Goal: Task Accomplishment & Management: Use online tool/utility

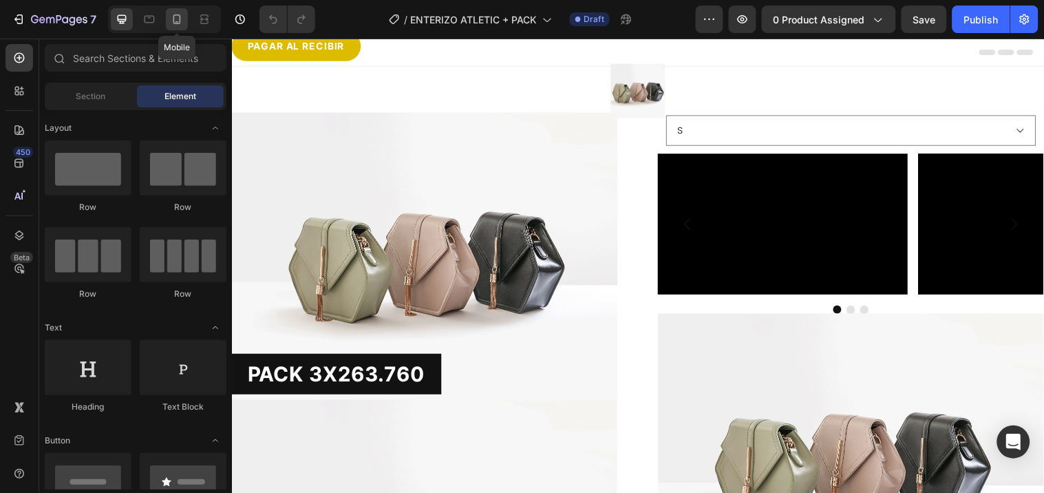
click at [182, 15] on icon at bounding box center [177, 19] width 14 height 14
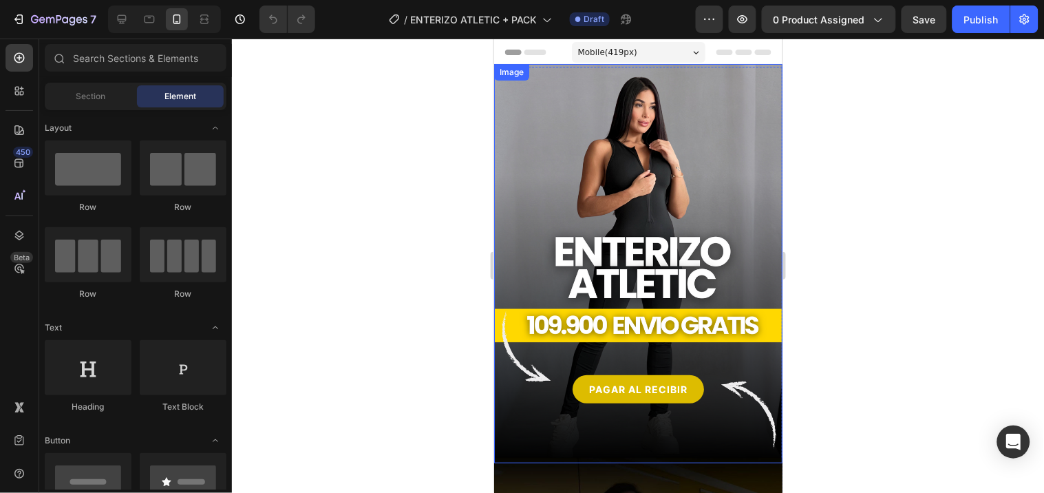
click at [533, 145] on img at bounding box center [638, 262] width 288 height 399
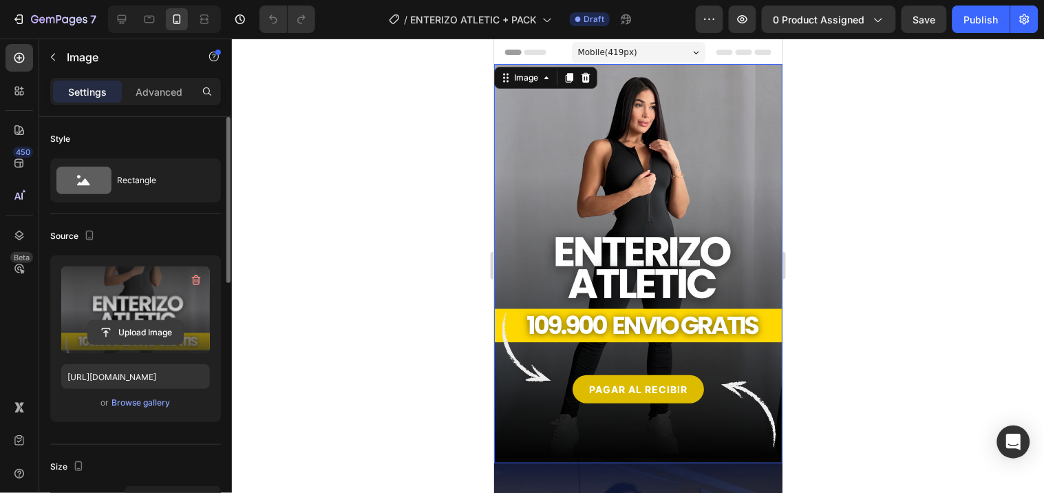
click at [131, 331] on input "file" at bounding box center [135, 332] width 95 height 23
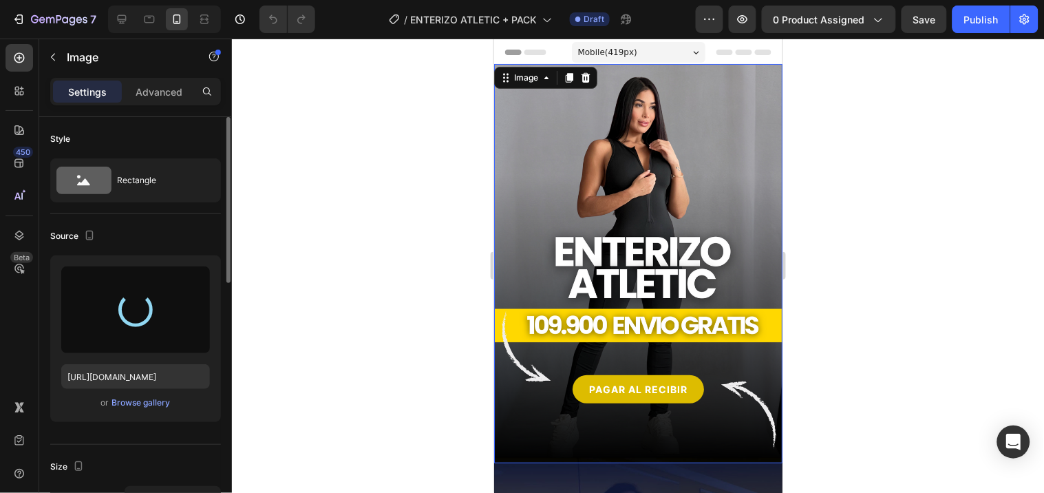
type input "[URL][DOMAIN_NAME]"
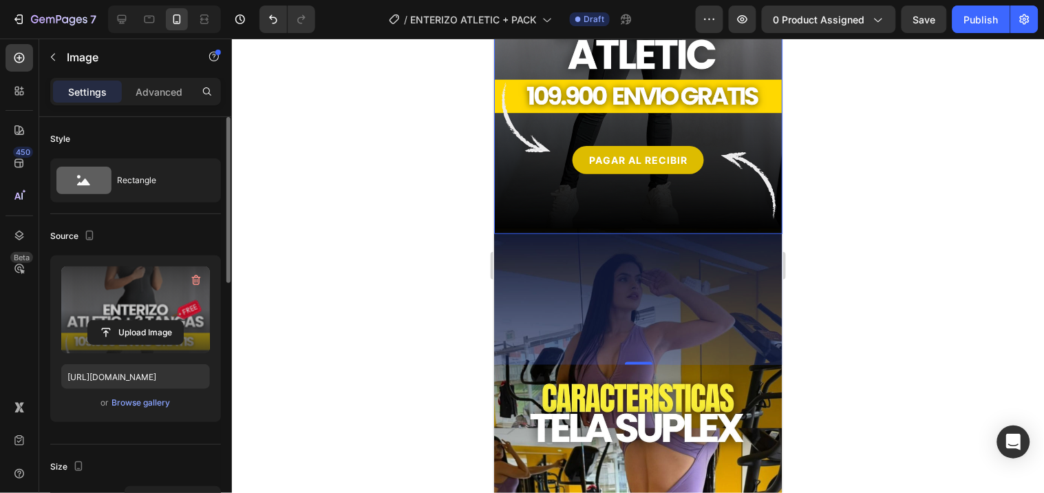
scroll to position [76, 0]
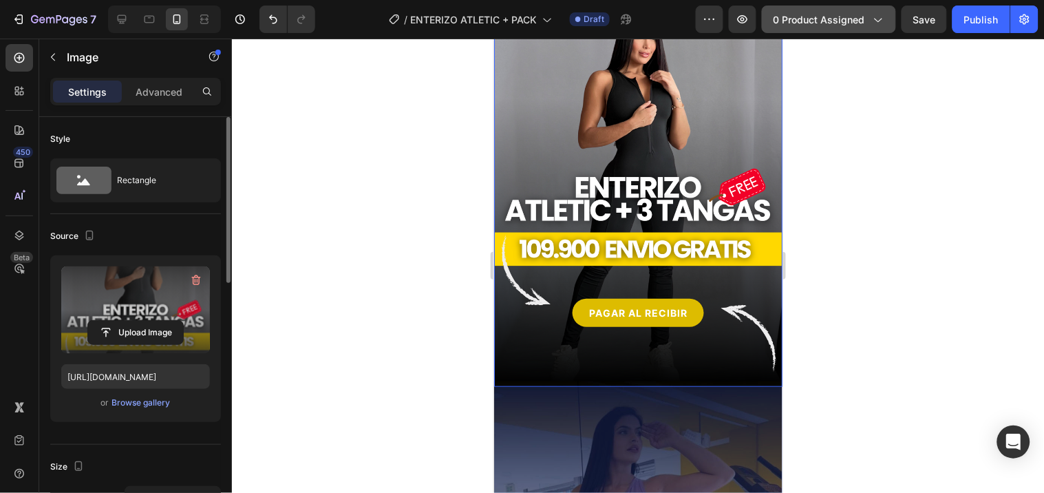
click at [843, 10] on button "0 product assigned" at bounding box center [829, 20] width 134 height 28
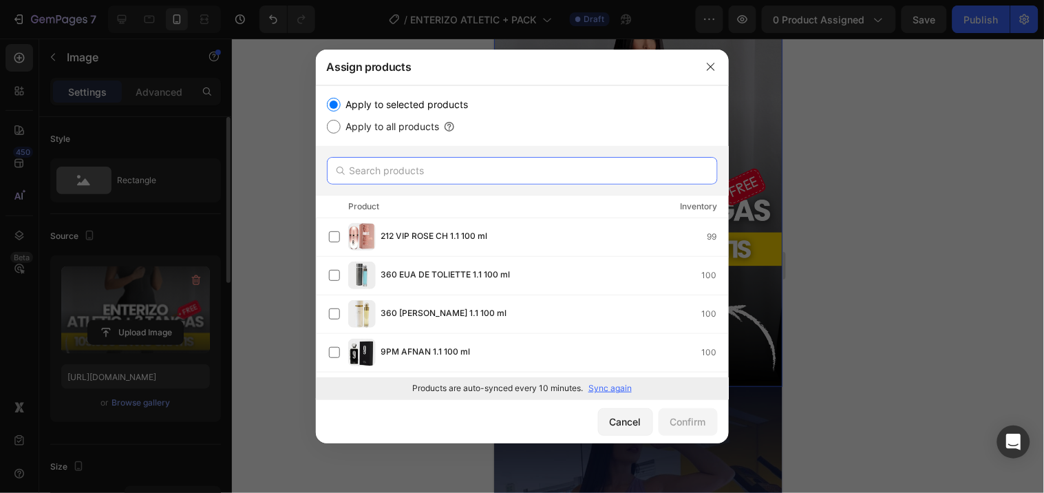
click at [434, 162] on input "text" at bounding box center [522, 171] width 391 height 28
type input "z"
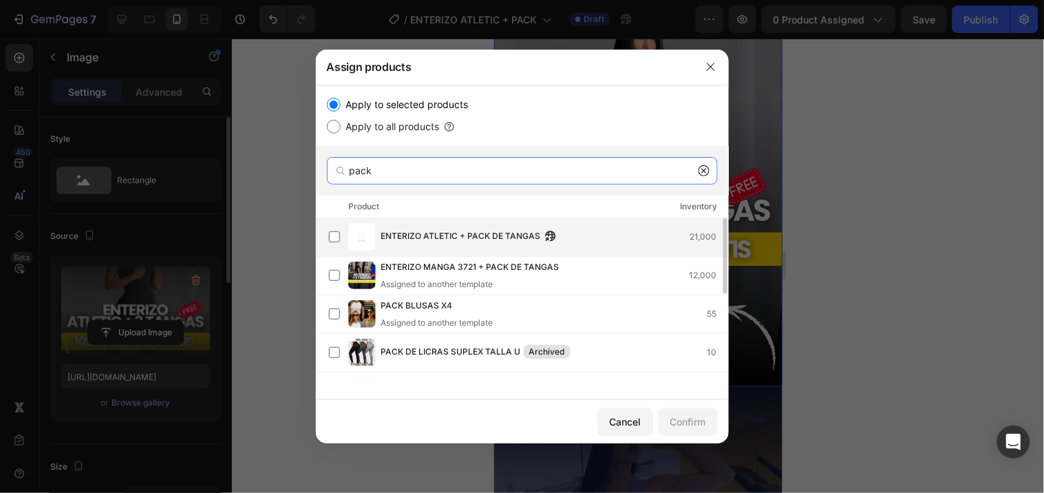
type input "pack"
click at [386, 229] on span "ENTERIZO ATLETIC + PACK DE TANGAS" at bounding box center [461, 236] width 160 height 15
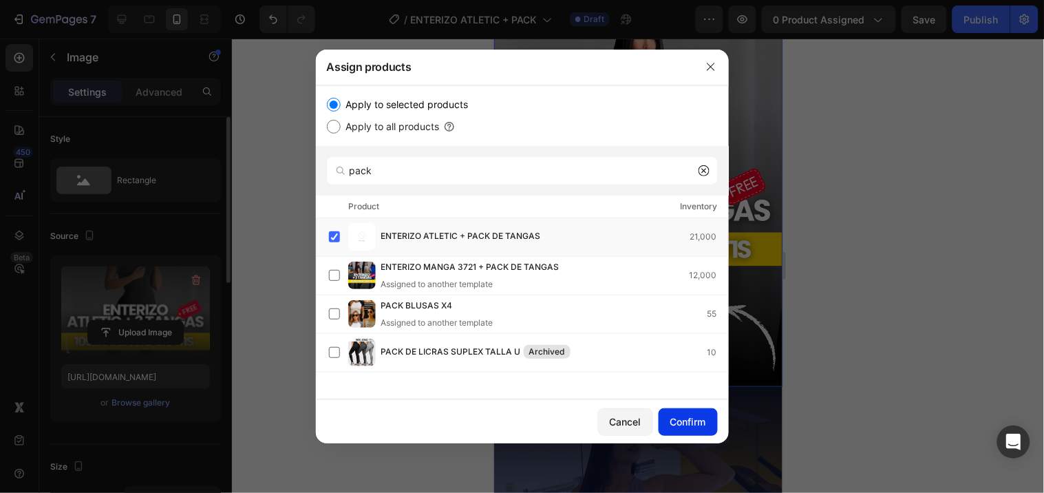
click at [694, 423] on div "Confirm" at bounding box center [688, 421] width 36 height 14
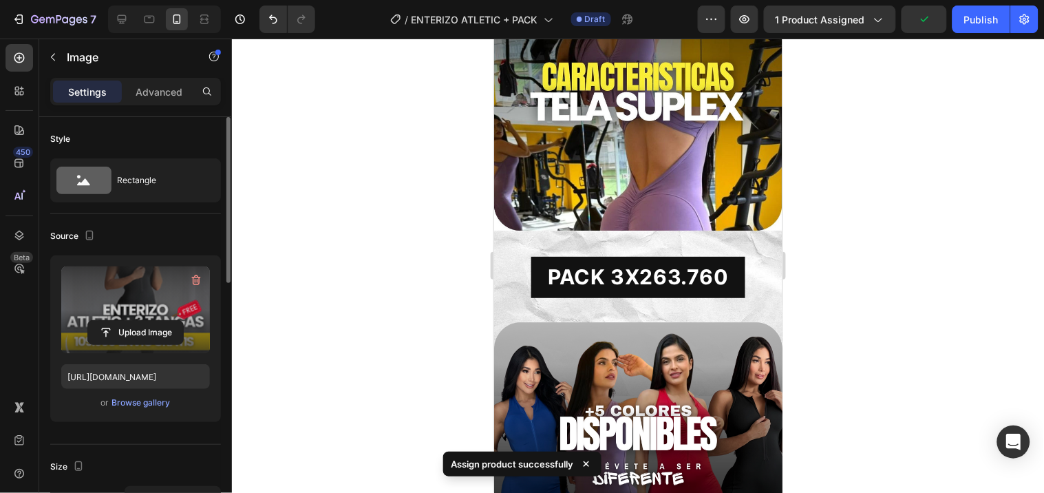
scroll to position [841, 0]
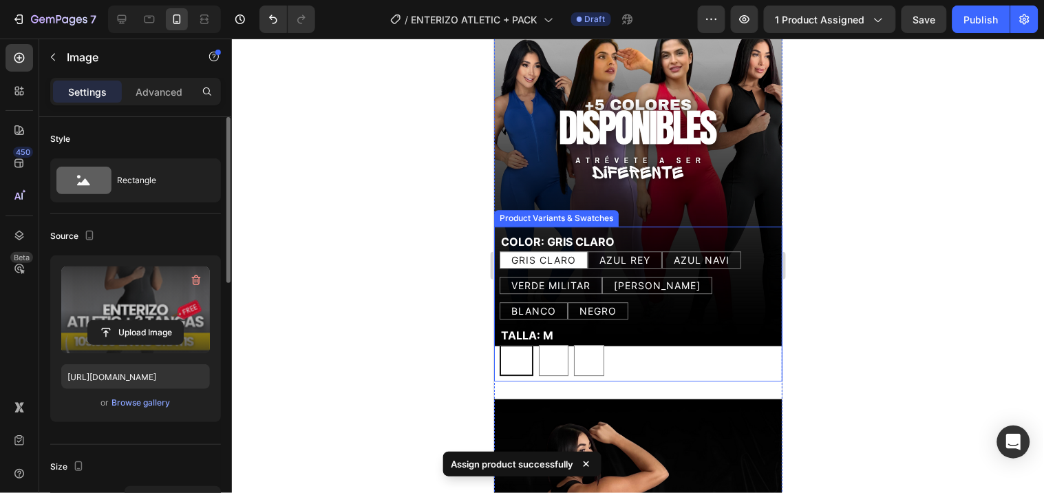
click at [684, 231] on div "COLOR: GRIS CLARO GRIS CLARO GRIS CLARO GRIS CLARO AZUL REY AZUL REY AZUL REY A…" at bounding box center [637, 274] width 277 height 87
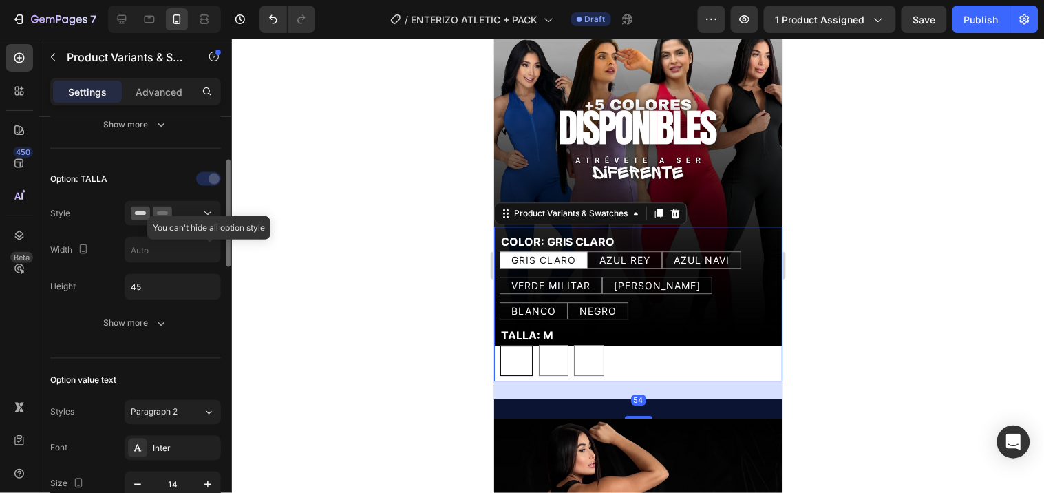
scroll to position [458, 0]
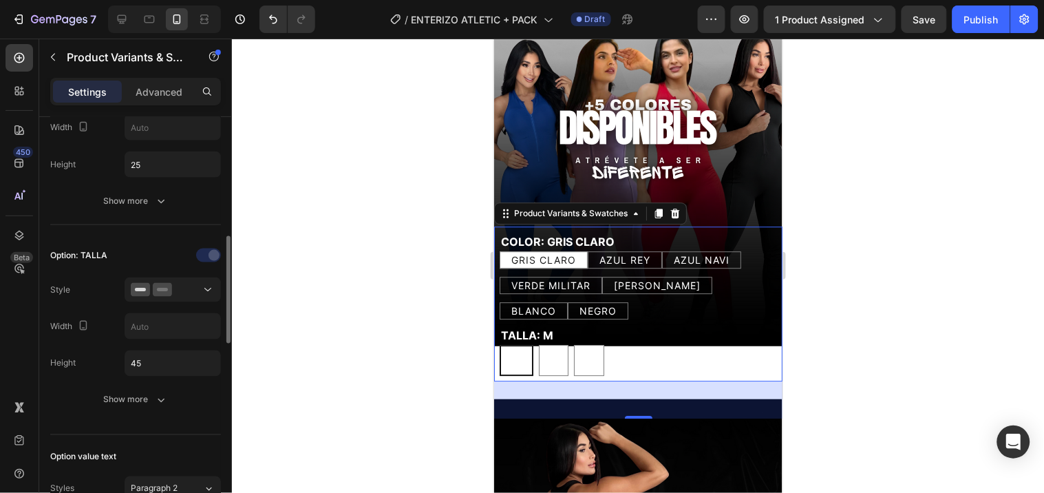
click at [677, 208] on icon at bounding box center [674, 213] width 9 height 10
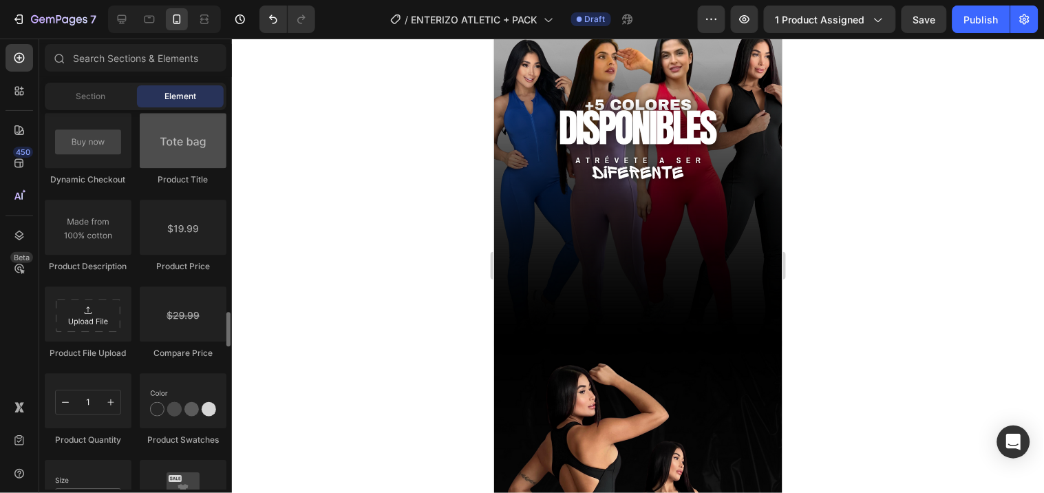
scroll to position [2371, 0]
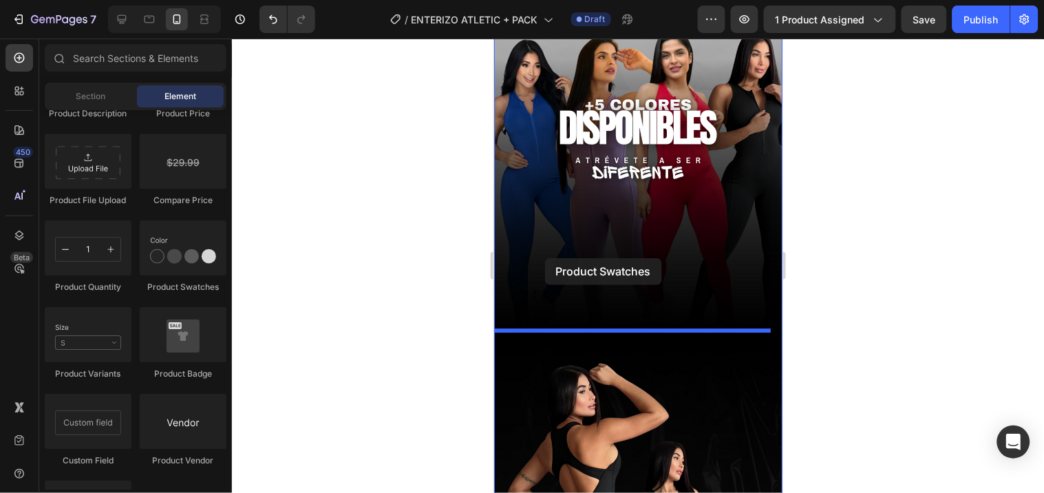
drag, startPoint x: 675, startPoint y: 296, endPoint x: 980, endPoint y: 334, distance: 307.3
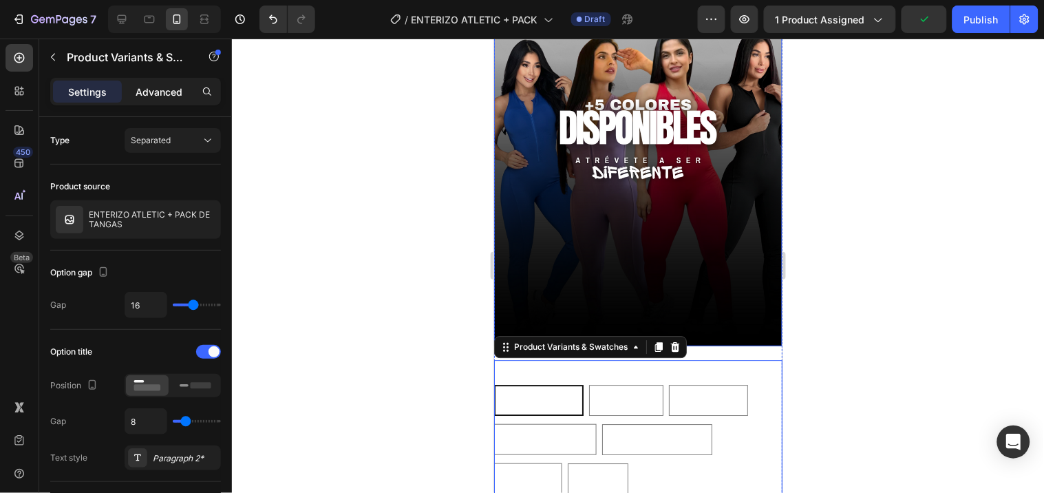
click at [149, 99] on div "Advanced" at bounding box center [159, 92] width 69 height 22
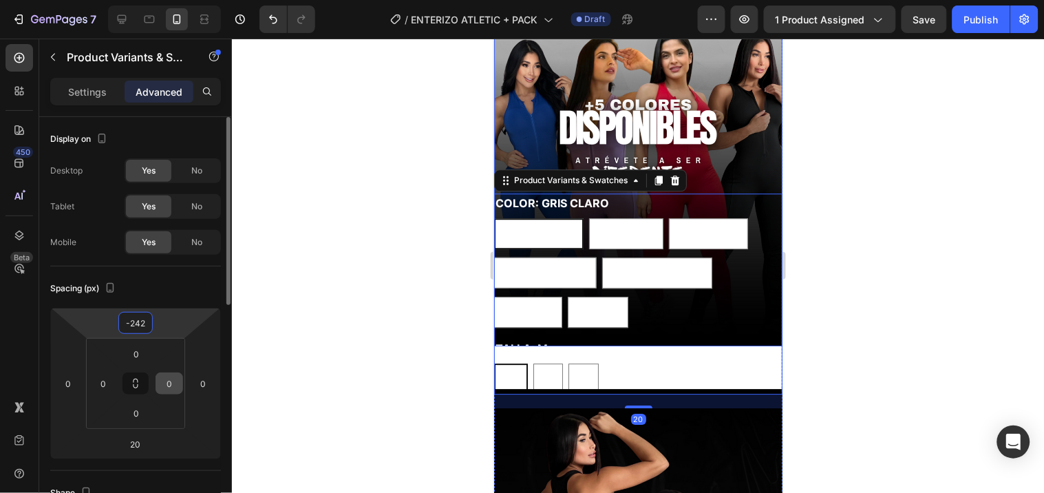
drag, startPoint x: 164, startPoint y: 369, endPoint x: 158, endPoint y: 388, distance: 19.4
click at [162, 0] on html "7 Version history / ENTERIZO ATLETIC + PACK Draft Preview 1 product assigned Sa…" at bounding box center [522, 0] width 1044 height 0
type input "-240"
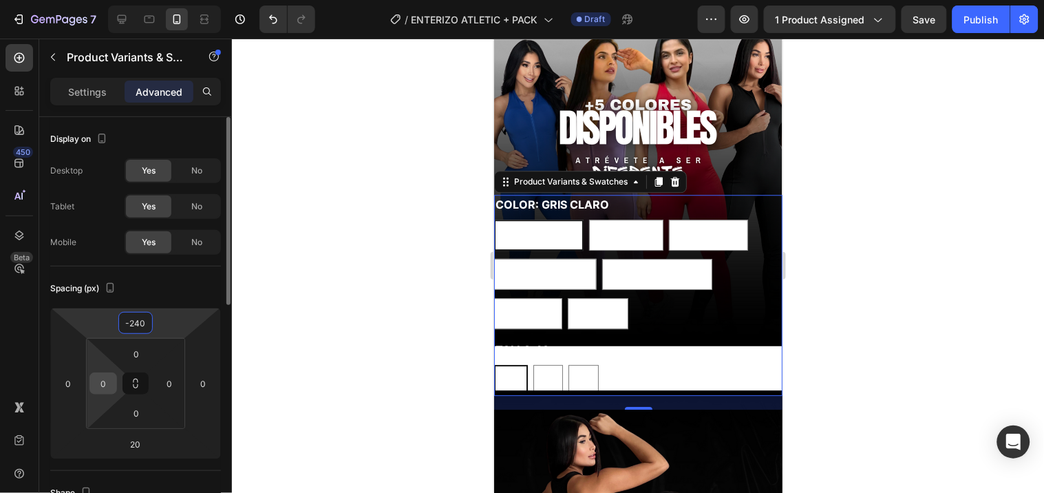
click at [104, 386] on input "0" at bounding box center [103, 383] width 21 height 21
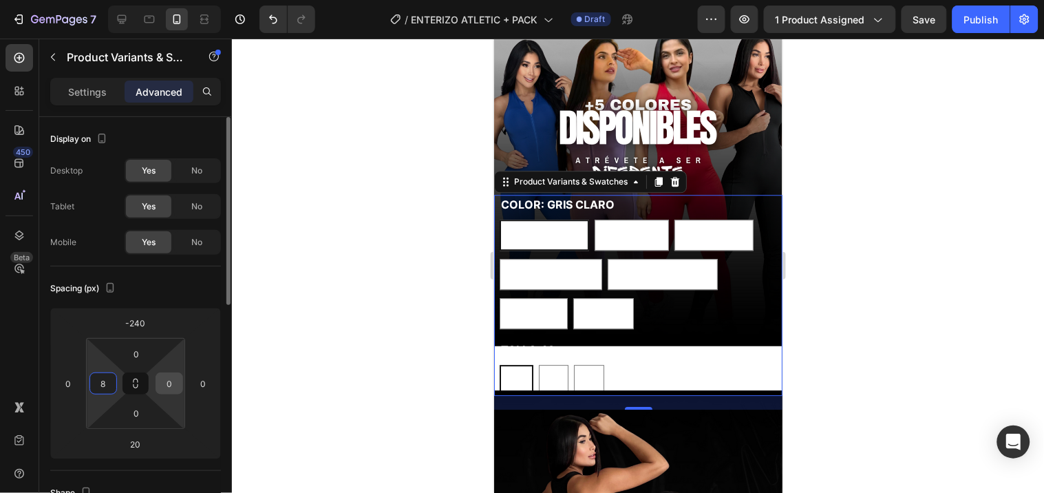
type input "8"
click at [169, 386] on input "0" at bounding box center [169, 383] width 21 height 21
type input "8"
click at [196, 277] on div "Spacing (px)" at bounding box center [135, 288] width 171 height 22
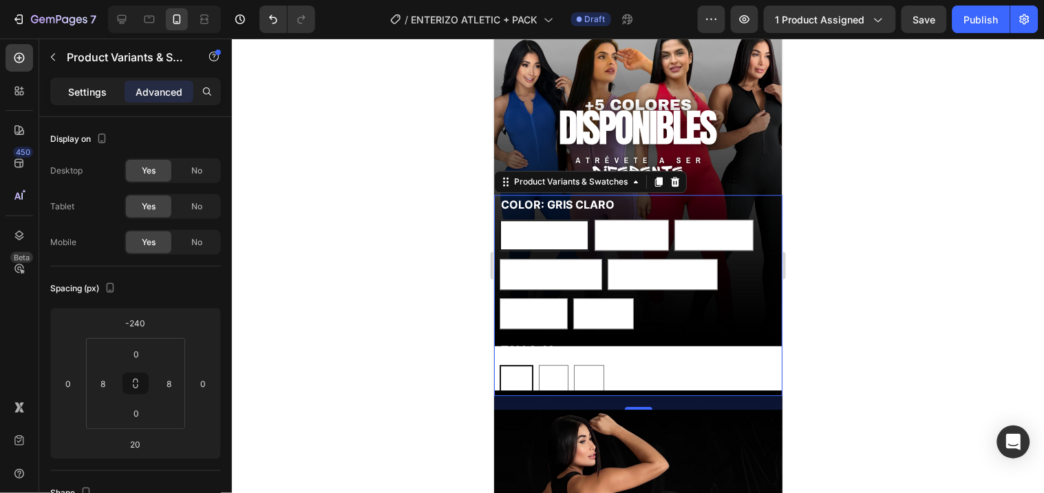
click at [94, 97] on p "Settings" at bounding box center [87, 92] width 39 height 14
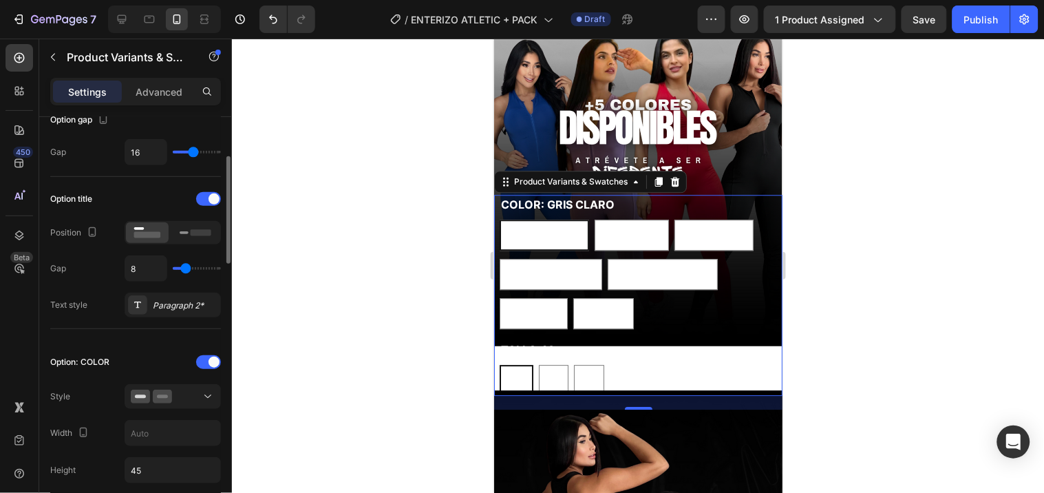
scroll to position [306, 0]
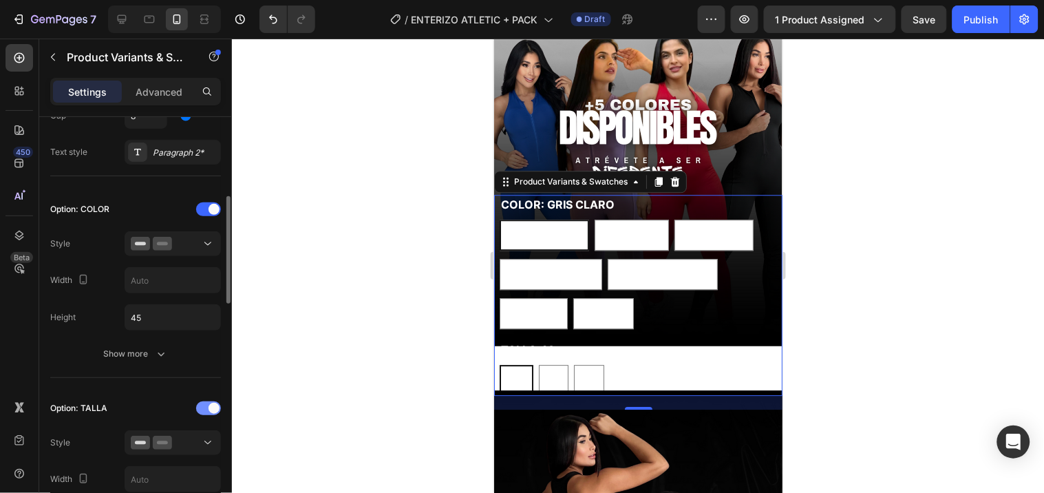
click at [211, 413] on span at bounding box center [214, 408] width 11 height 11
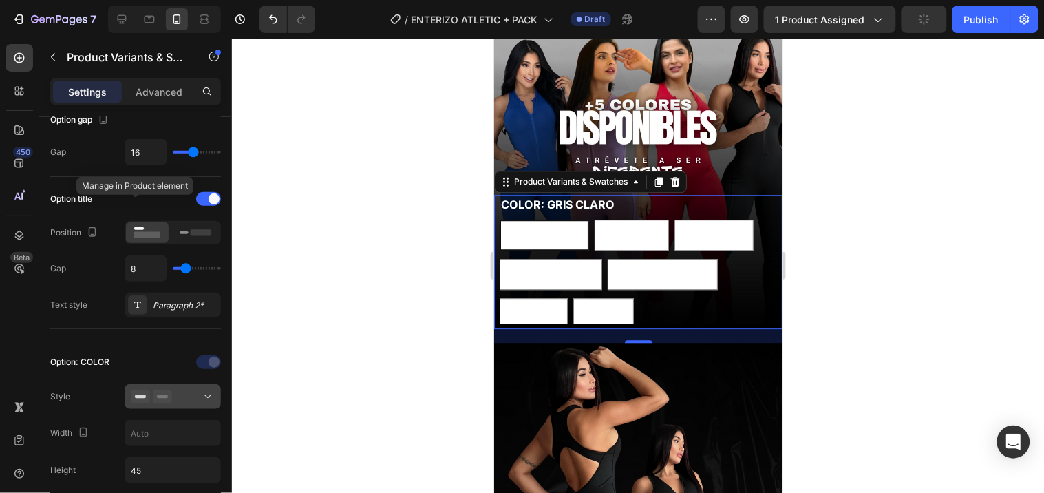
scroll to position [0, 0]
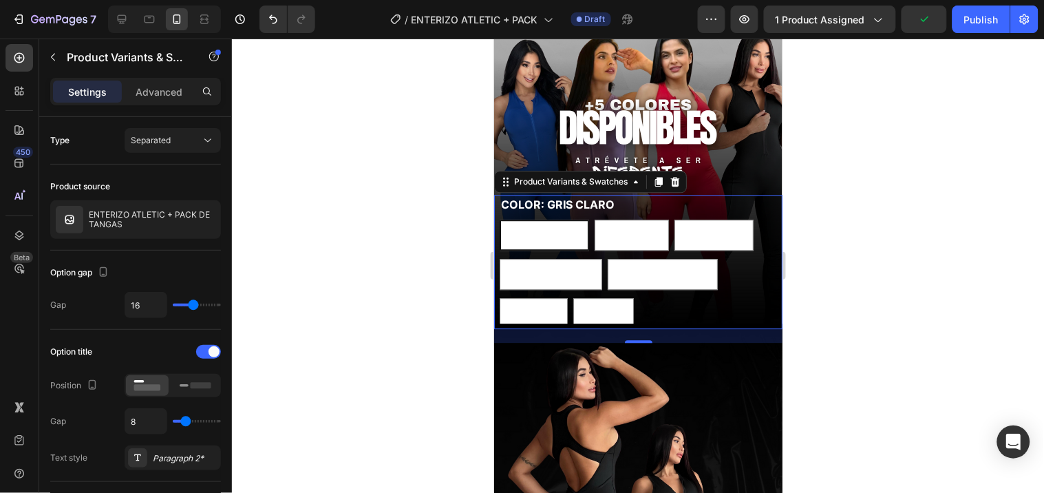
click at [156, 92] on p "Advanced" at bounding box center [159, 92] width 47 height 14
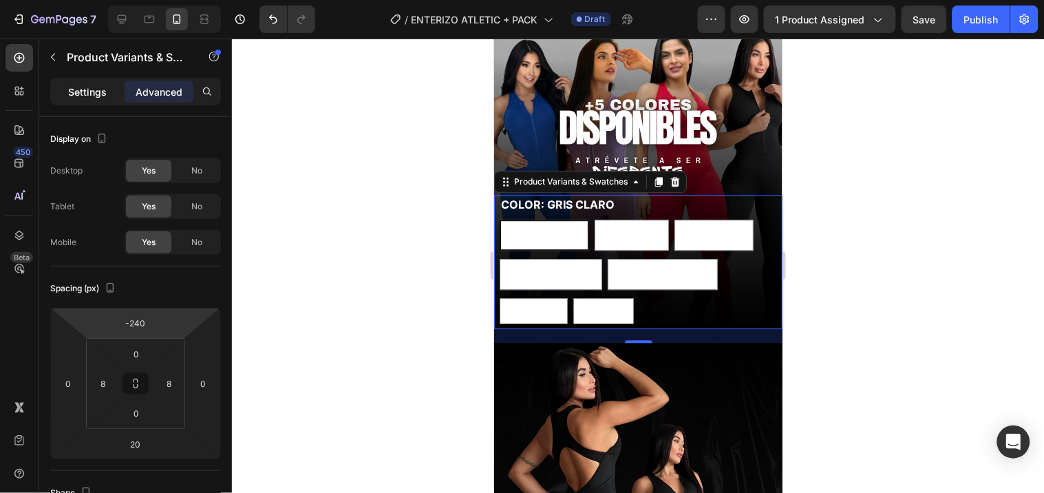
click at [84, 87] on p "Settings" at bounding box center [87, 92] width 39 height 14
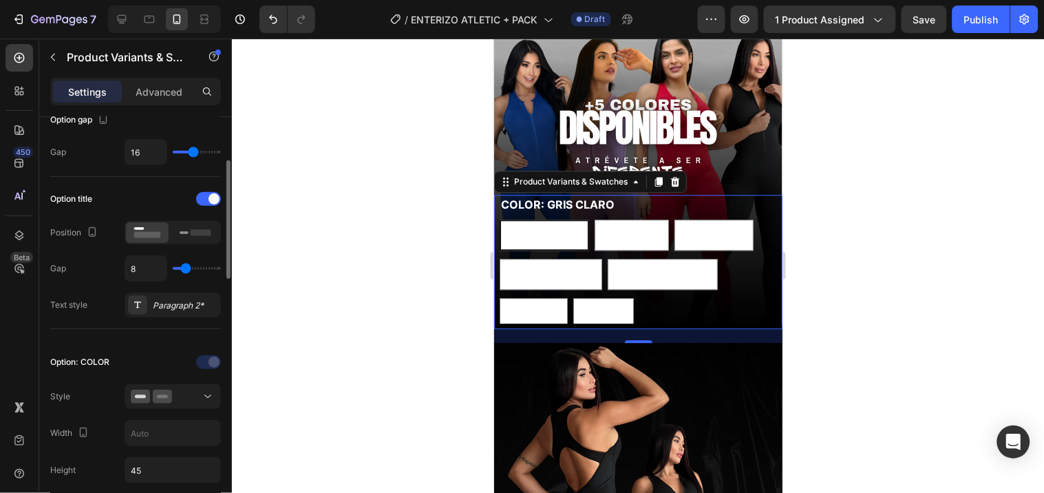
scroll to position [229, 0]
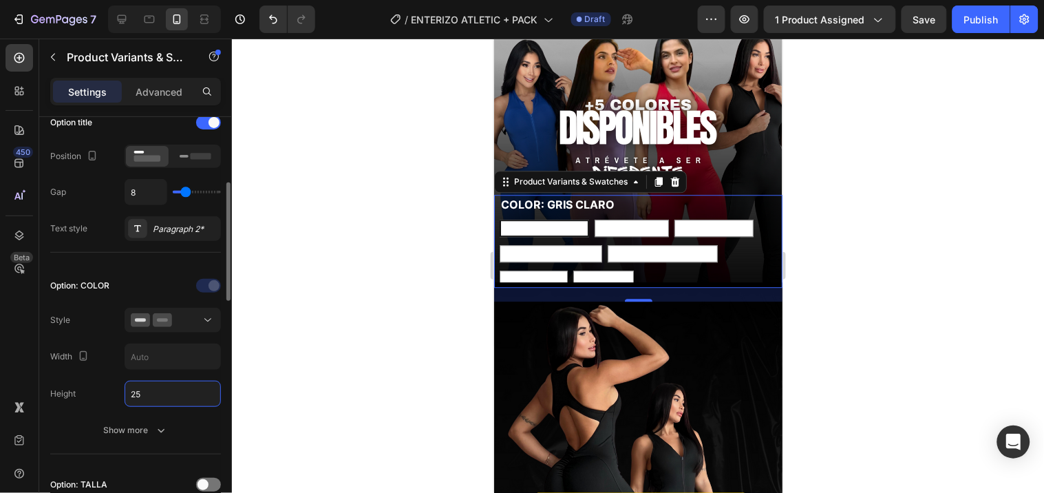
type input "25"
click at [118, 374] on div "Option: COLOR Style Width Height 25 Show more" at bounding box center [135, 359] width 171 height 168
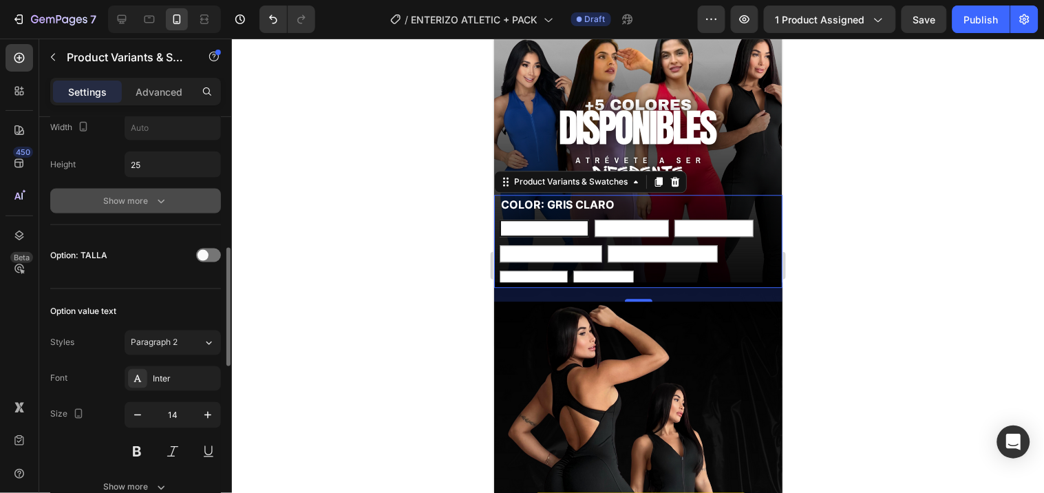
click at [119, 213] on button "Show more" at bounding box center [135, 201] width 171 height 25
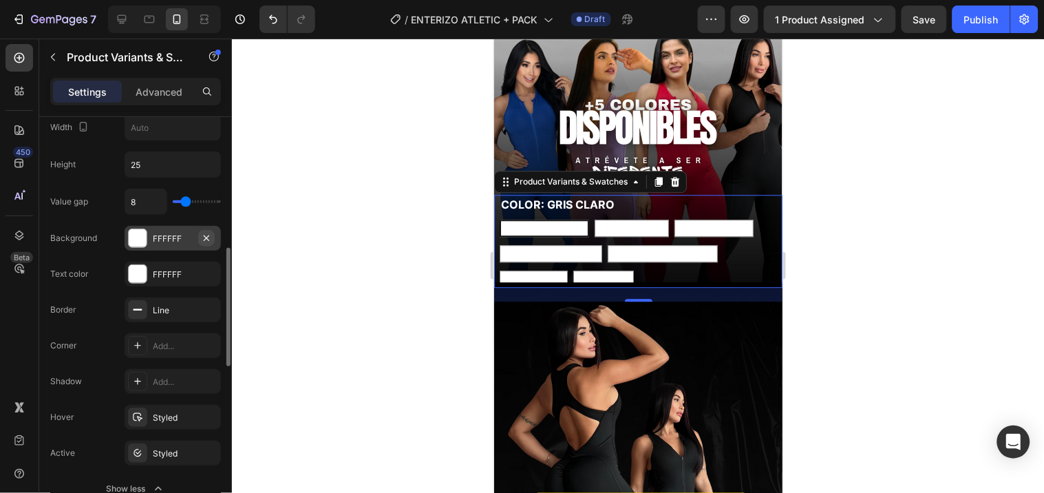
click at [204, 235] on icon "button" at bounding box center [206, 238] width 11 height 11
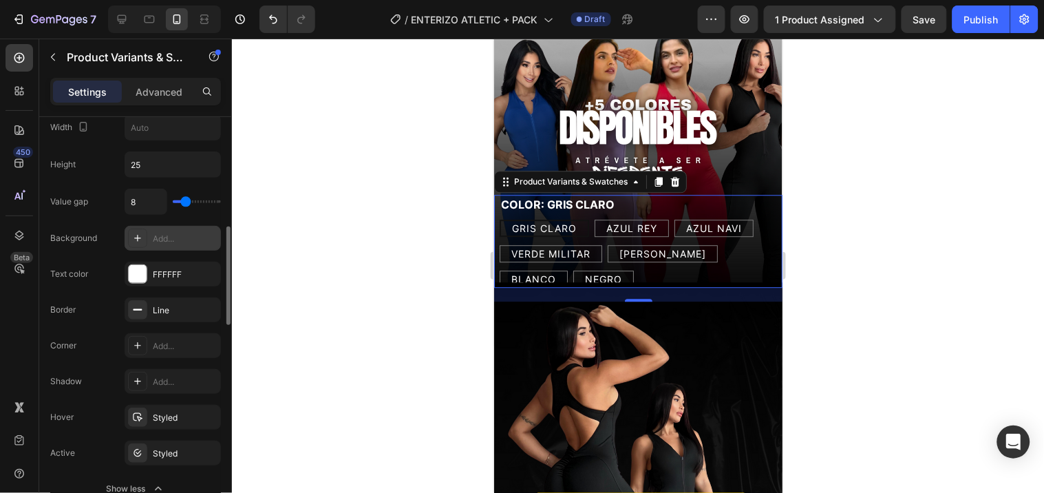
scroll to position [535, 0]
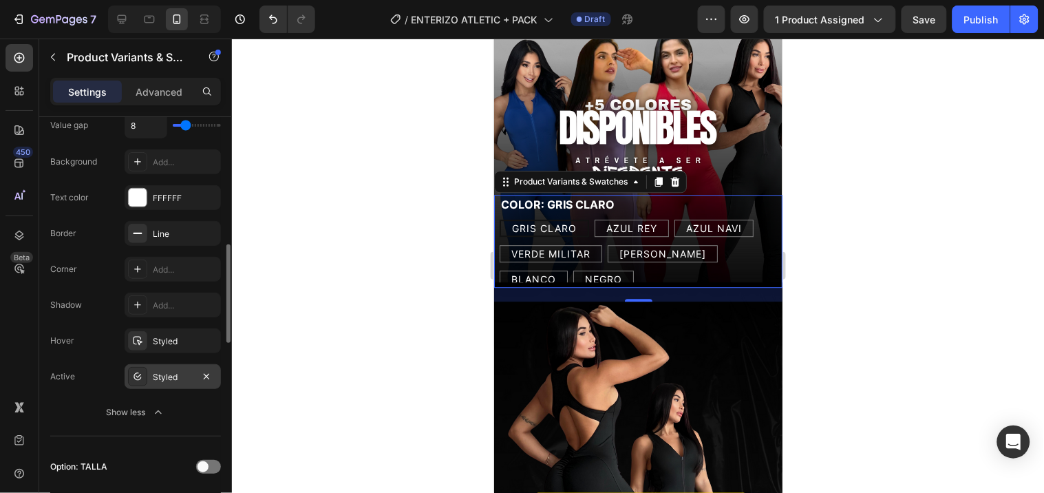
click at [172, 377] on div "Styled" at bounding box center [173, 377] width 40 height 12
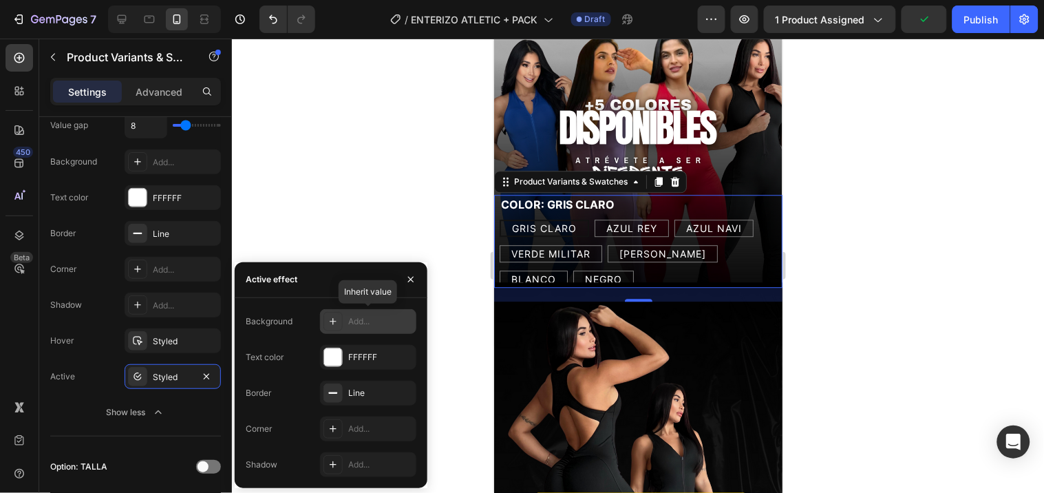
click at [361, 320] on div "Add..." at bounding box center [380, 321] width 65 height 12
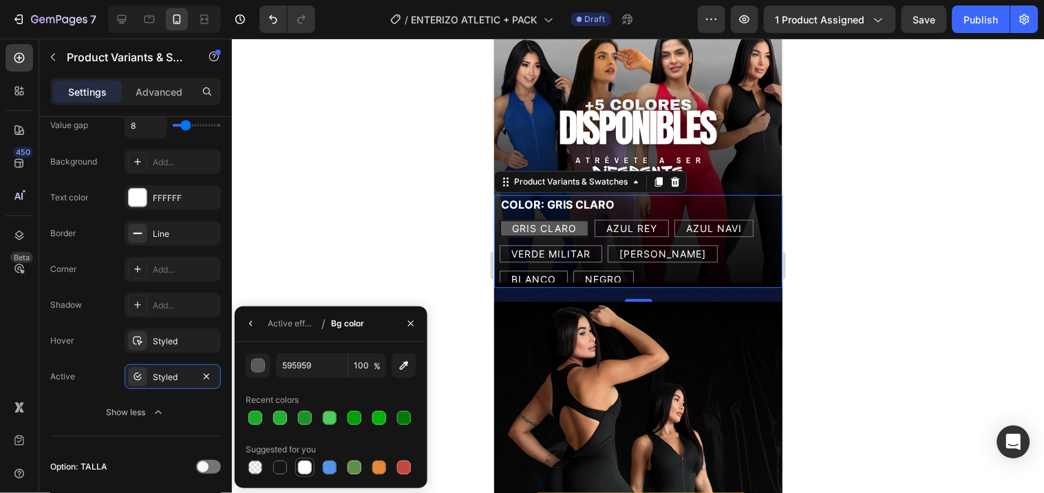
click at [312, 465] on div at bounding box center [305, 467] width 17 height 17
type input "FFFFFF"
click at [255, 322] on icon "button" at bounding box center [251, 323] width 11 height 11
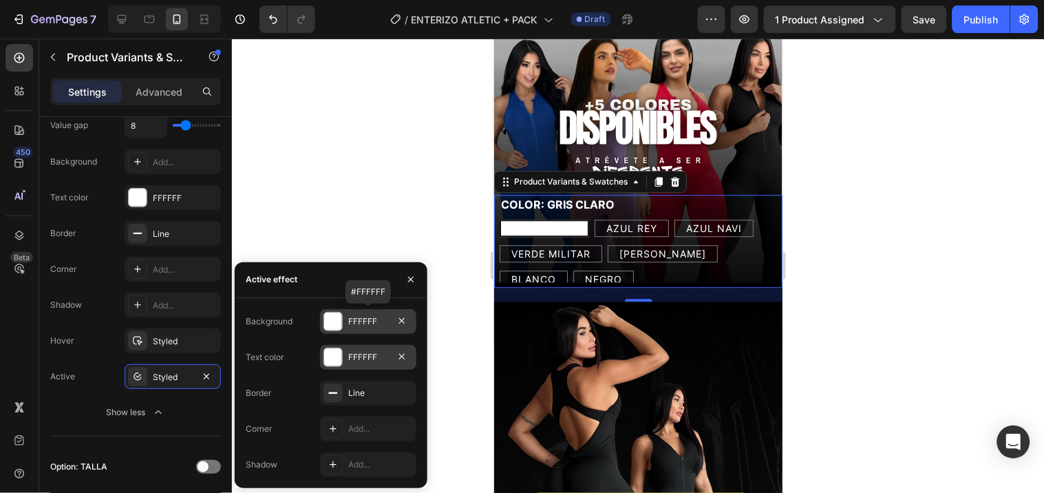
click at [373, 359] on div "FFFFFF" at bounding box center [368, 357] width 40 height 12
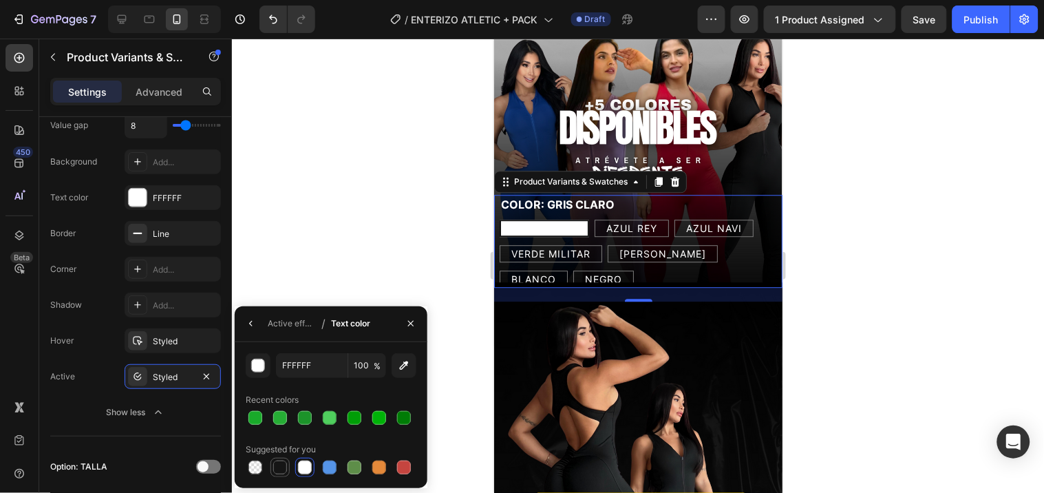
click at [277, 463] on div at bounding box center [280, 468] width 14 height 14
type input "151515"
click at [661, 219] on REY "AZUL REY" at bounding box center [631, 227] width 74 height 17
click at [594, 218] on input "AZUL REY AZUL REY [PERSON_NAME]" at bounding box center [593, 218] width 1 height 1
radio input "true"
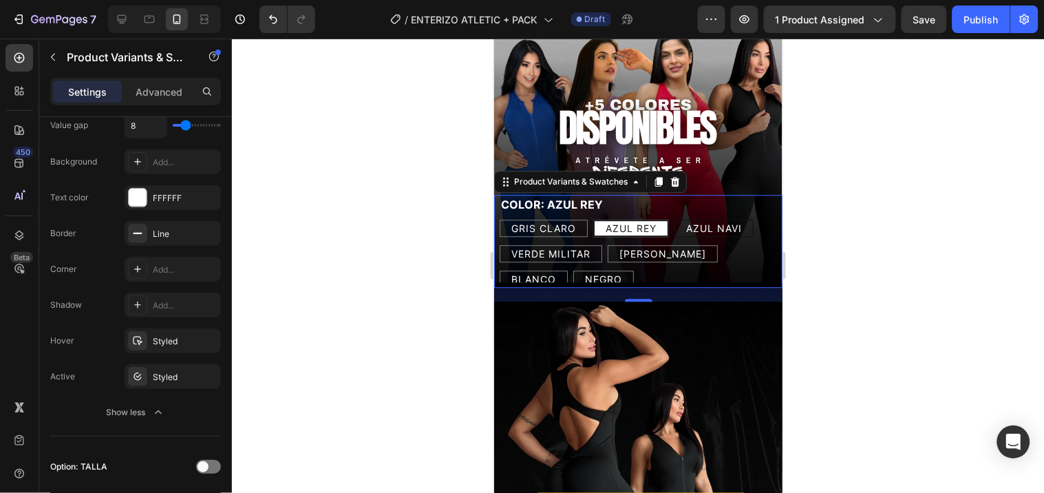
click at [713, 222] on span "AZUL NAVI" at bounding box center [714, 228] width 56 height 12
click at [674, 218] on input "AZUL NAVI AZUL NAVI AZUL NAVI" at bounding box center [673, 218] width 1 height 1
radio input "true"
click at [556, 273] on span "BLANCO" at bounding box center [533, 279] width 45 height 12
click at [499, 269] on input "[PERSON_NAME] [PERSON_NAME] [PERSON_NAME]" at bounding box center [498, 269] width 1 height 1
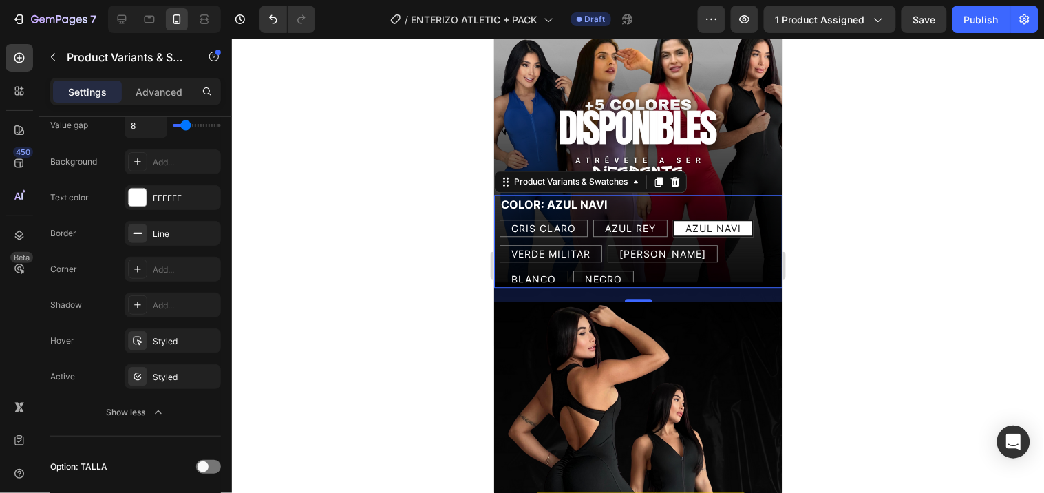
radio input "true"
click at [632, 247] on span "[PERSON_NAME]" at bounding box center [662, 253] width 87 height 12
click at [607, 244] on input "[PERSON_NAME] [PERSON_NAME] [PERSON_NAME]" at bounding box center [606, 244] width 1 height 1
radio input "true"
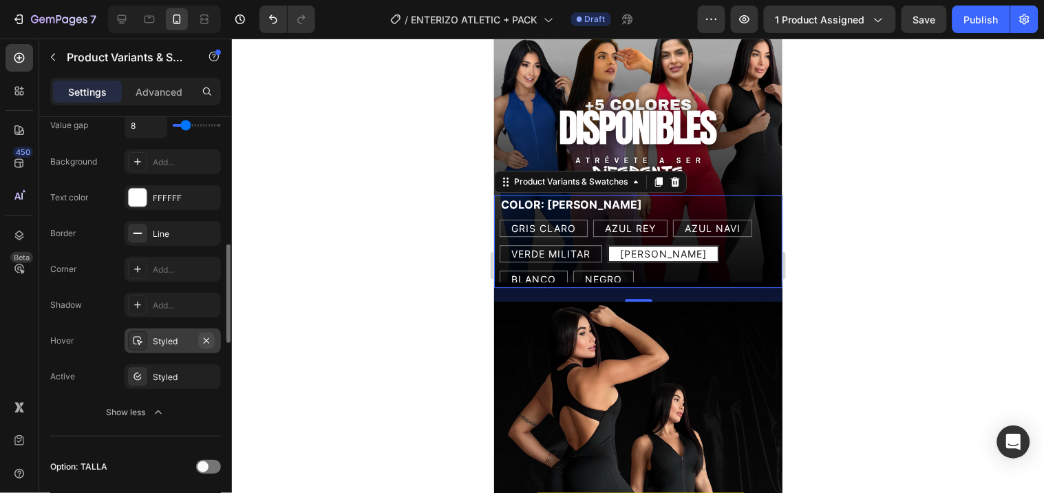
click at [205, 339] on icon "button" at bounding box center [207, 340] width 6 height 6
click at [602, 215] on div "AZUL REY" at bounding box center [629, 227] width 73 height 25
click at [593, 218] on input "AZUL REY AZUL REY [PERSON_NAME]" at bounding box center [592, 218] width 1 height 1
radio input "true"
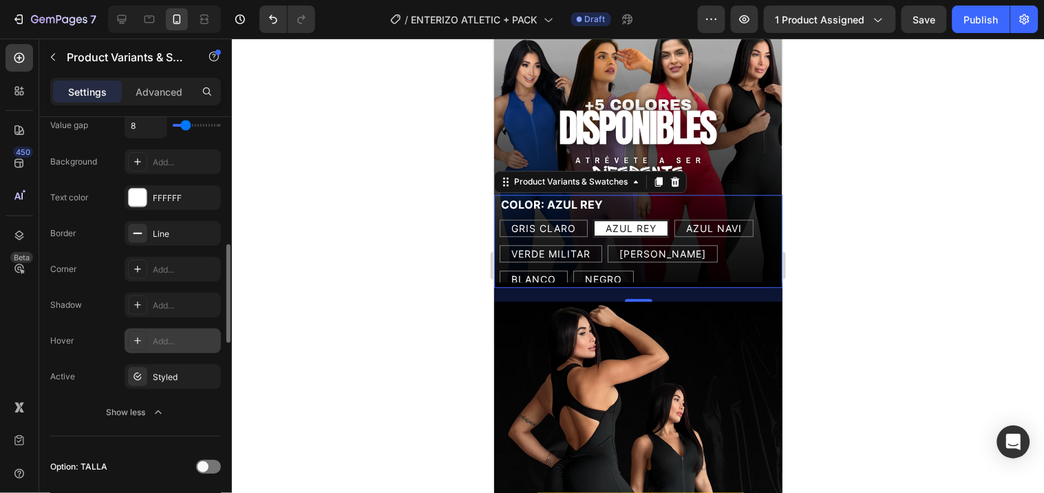
click at [550, 222] on span "GRIS CLARO" at bounding box center [543, 228] width 65 height 12
click at [499, 218] on input "GRIS CLARO GRIS CLARO GRIS CLARO" at bounding box center [498, 218] width 1 height 1
radio input "true"
click at [559, 247] on span "VERDE MILITAR" at bounding box center [550, 253] width 79 height 12
click at [499, 244] on input "VERDE MILITAR VERDE MILITAR VERDE MILITAR" at bounding box center [498, 244] width 1 height 1
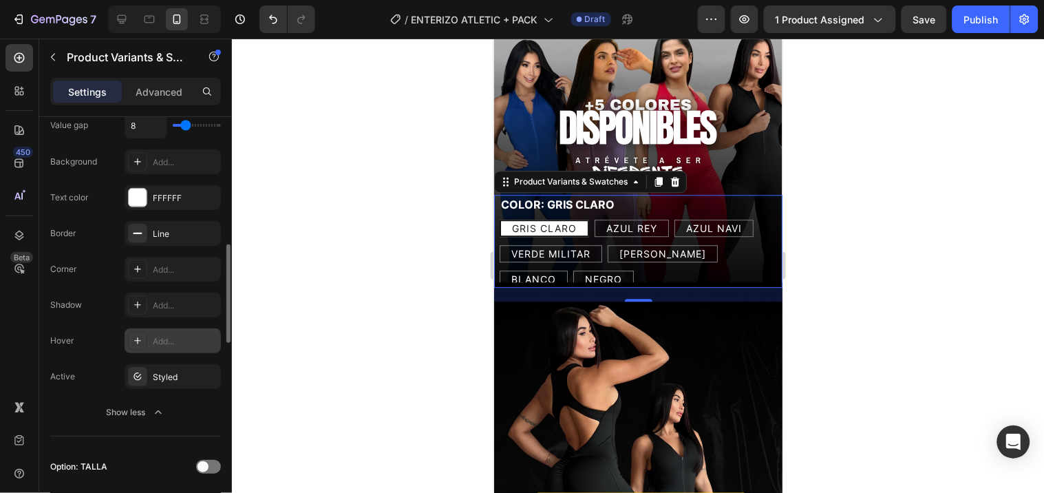
radio input "true"
click at [651, 241] on div "[PERSON_NAME]" at bounding box center [663, 253] width 109 height 25
click at [609, 244] on input "[PERSON_NAME] [PERSON_NAME] [PERSON_NAME]" at bounding box center [608, 244] width 1 height 1
radio input "true"
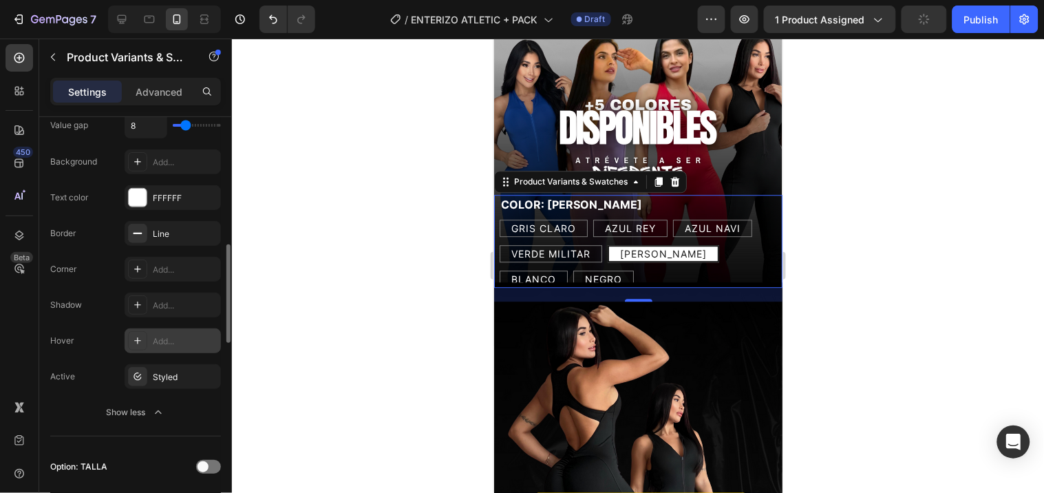
click at [595, 215] on div "AZUL REY" at bounding box center [629, 227] width 73 height 25
click at [593, 218] on input "AZUL REY AZUL REY [PERSON_NAME]" at bounding box center [592, 218] width 1 height 1
radio input "true"
click at [567, 222] on span "GRIS CLARO" at bounding box center [543, 228] width 65 height 12
click at [499, 218] on input "GRIS CLARO GRIS CLARO GRIS CLARO" at bounding box center [498, 218] width 1 height 1
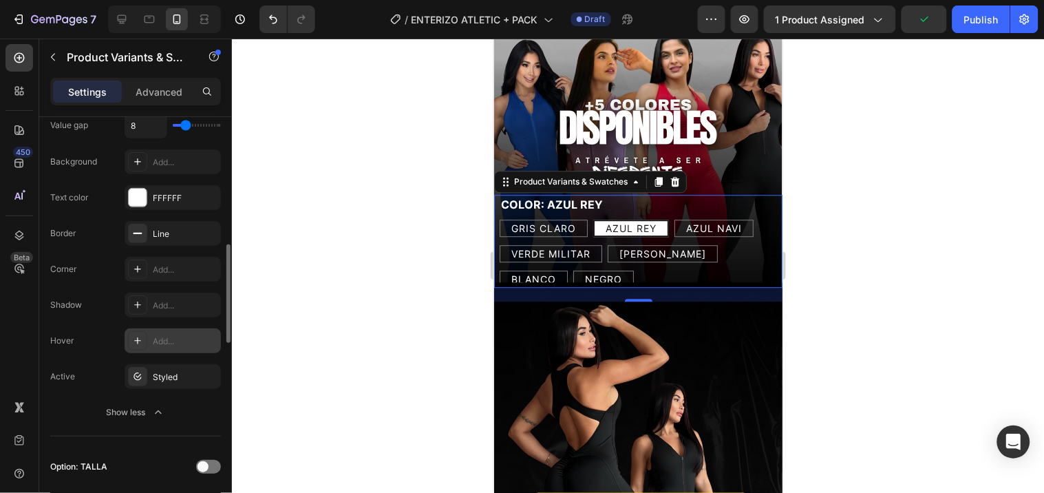
radio input "true"
click at [715, 222] on span "AZUL NAVI" at bounding box center [714, 228] width 56 height 12
click at [674, 218] on input "AZUL NAVI AZUL NAVI AZUL NAVI" at bounding box center [673, 218] width 1 height 1
radio input "true"
click at [556, 273] on span "BLANCO" at bounding box center [533, 279] width 45 height 12
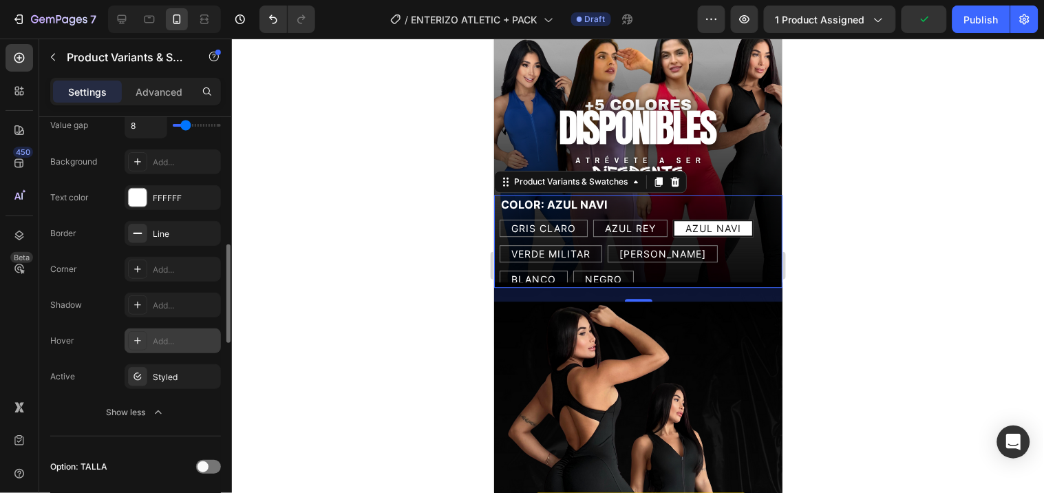
click at [499, 269] on input "[PERSON_NAME] [PERSON_NAME] [PERSON_NAME]" at bounding box center [498, 269] width 1 height 1
radio input "true"
click at [149, 92] on p "Advanced" at bounding box center [159, 92] width 47 height 14
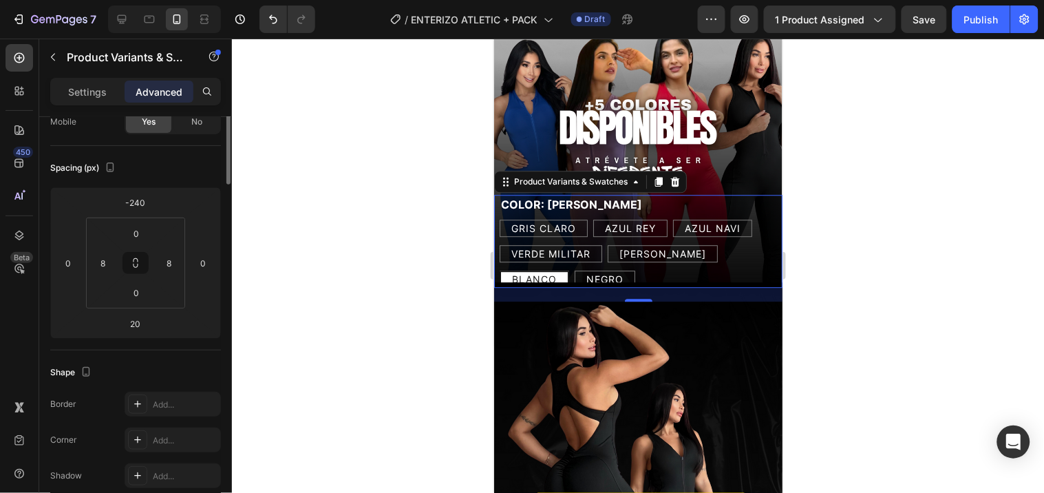
scroll to position [0, 0]
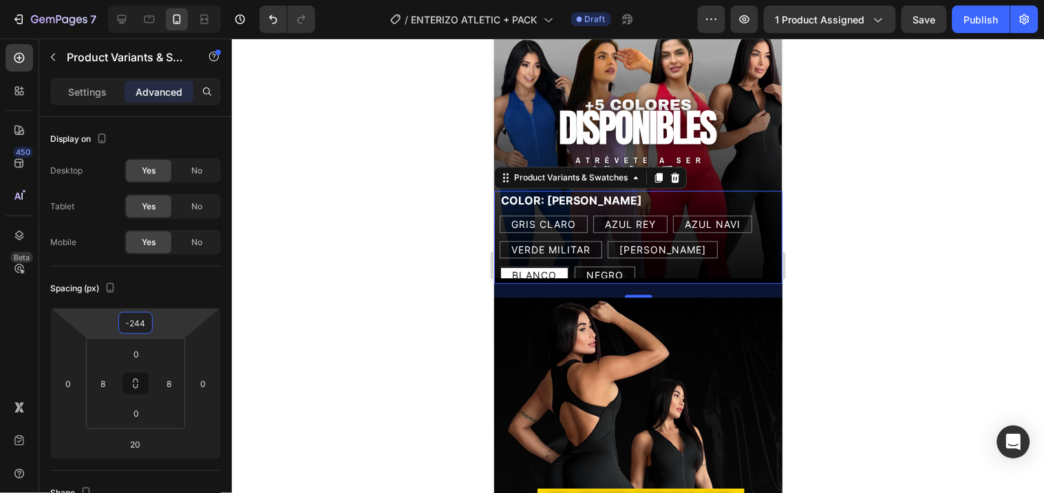
type input "-242"
click at [180, 0] on html "7 Version history / ENTERIZO ATLETIC + PACK Draft Preview 1 product assigned Sa…" at bounding box center [522, 0] width 1044 height 0
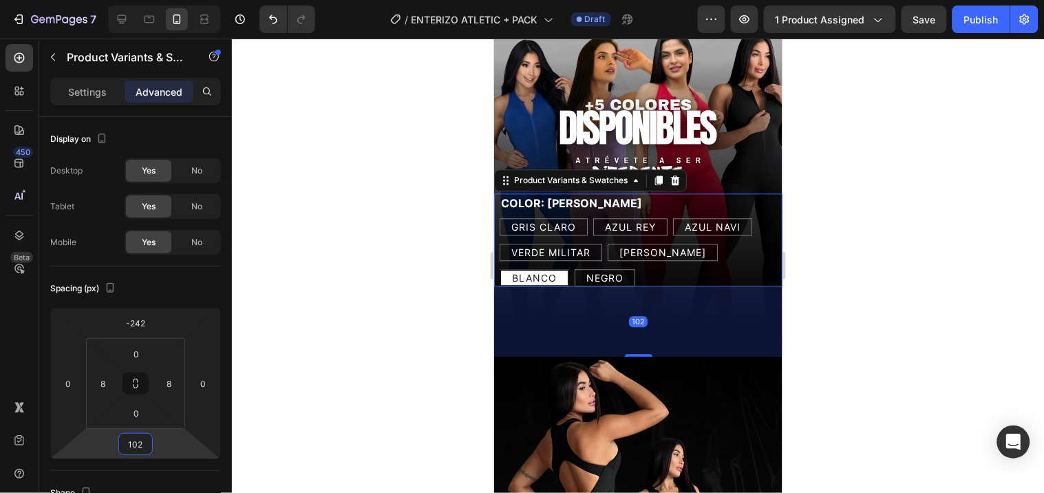
type input "100"
drag, startPoint x: 162, startPoint y: 427, endPoint x: 164, endPoint y: 408, distance: 19.4
click at [164, 0] on html "7 Version history / ENTERIZO ATLETIC + PACK Draft Preview 1 product assigned Sa…" at bounding box center [522, 0] width 1044 height 0
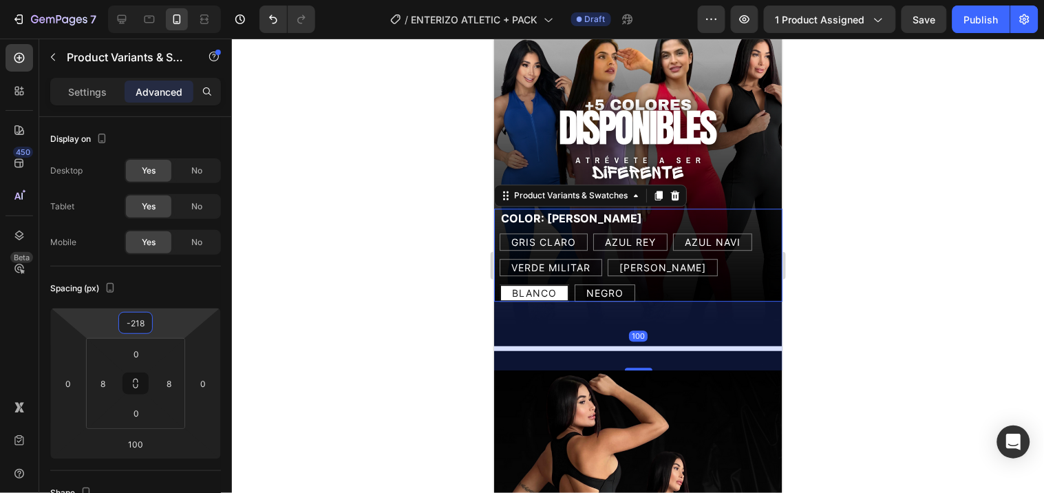
type input "-216"
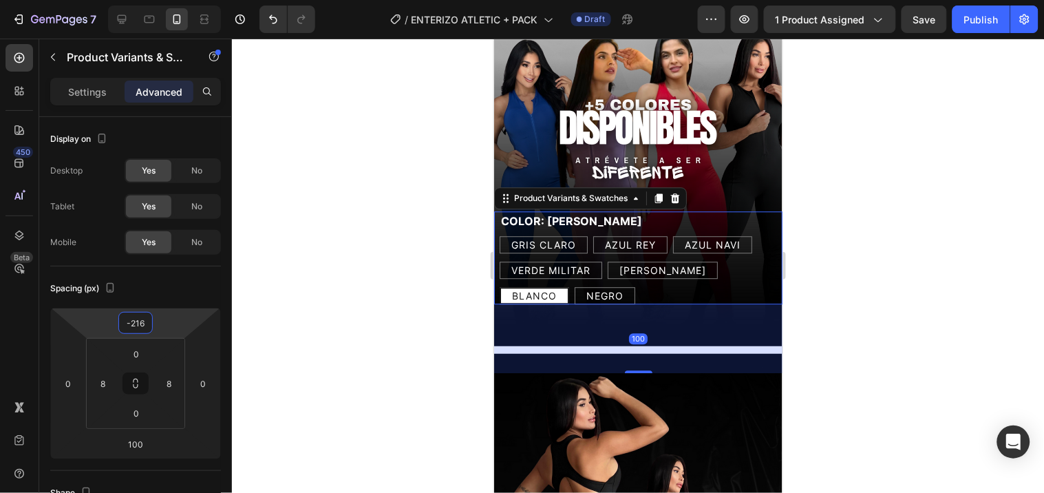
drag, startPoint x: 174, startPoint y: 331, endPoint x: 176, endPoint y: 321, distance: 10.5
click at [176, 0] on html "7 Version history / ENTERIZO ATLETIC + PACK Draft Preview 1 product assigned Sa…" at bounding box center [522, 0] width 1044 height 0
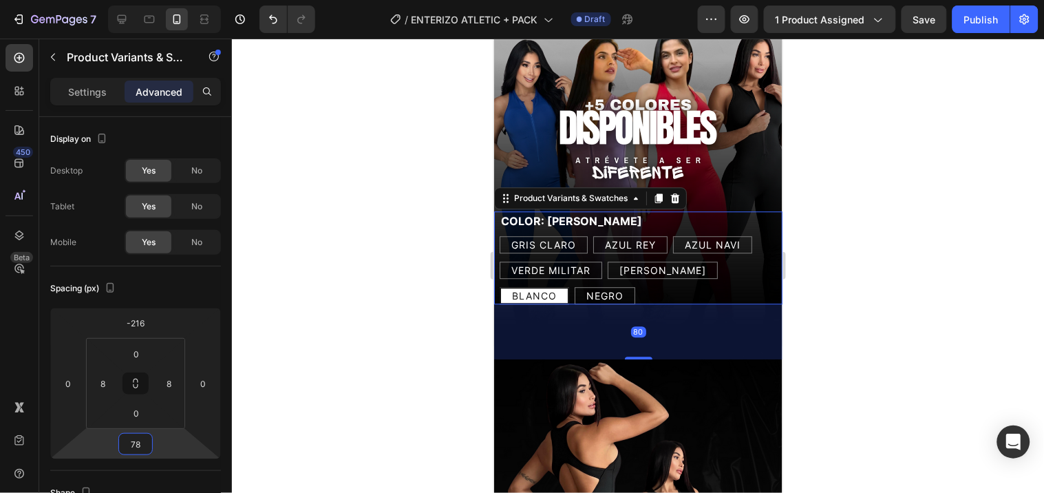
type input "76"
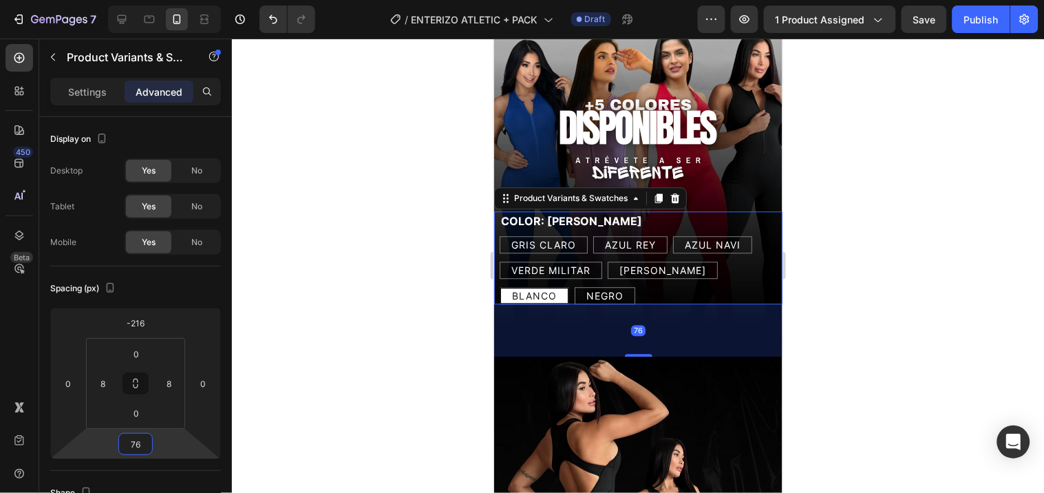
drag, startPoint x: 180, startPoint y: 449, endPoint x: 180, endPoint y: 458, distance: 8.9
click at [180, 0] on html "7 Version history / ENTERIZO ATLETIC + PACK Draft Preview 1 product assigned Sa…" at bounding box center [522, 0] width 1044 height 0
click at [868, 180] on div at bounding box center [638, 266] width 812 height 454
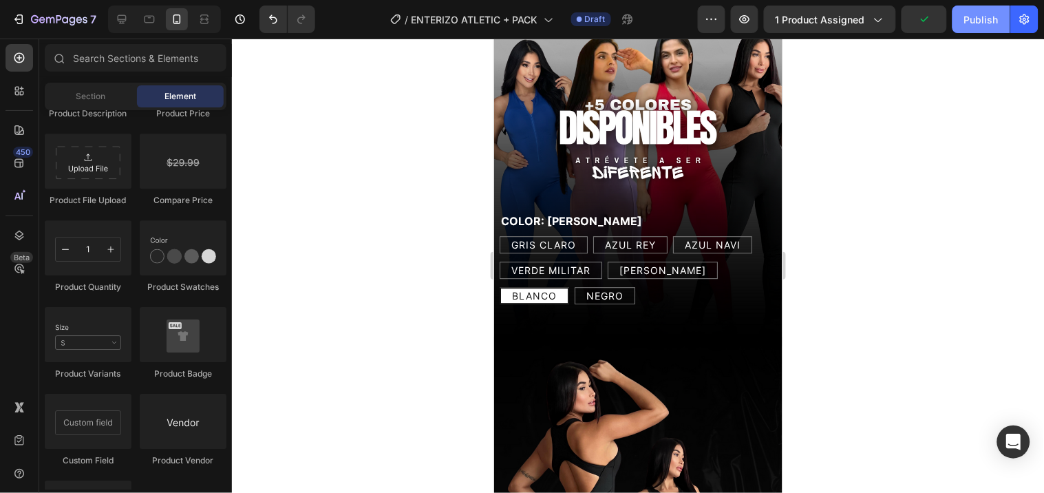
click at [982, 12] on div "Publish" at bounding box center [981, 19] width 34 height 14
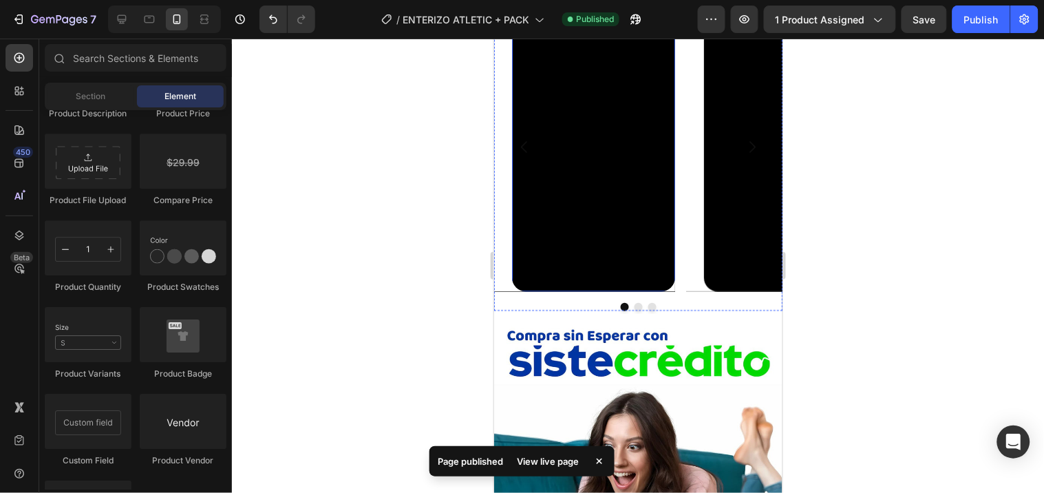
scroll to position [1682, 0]
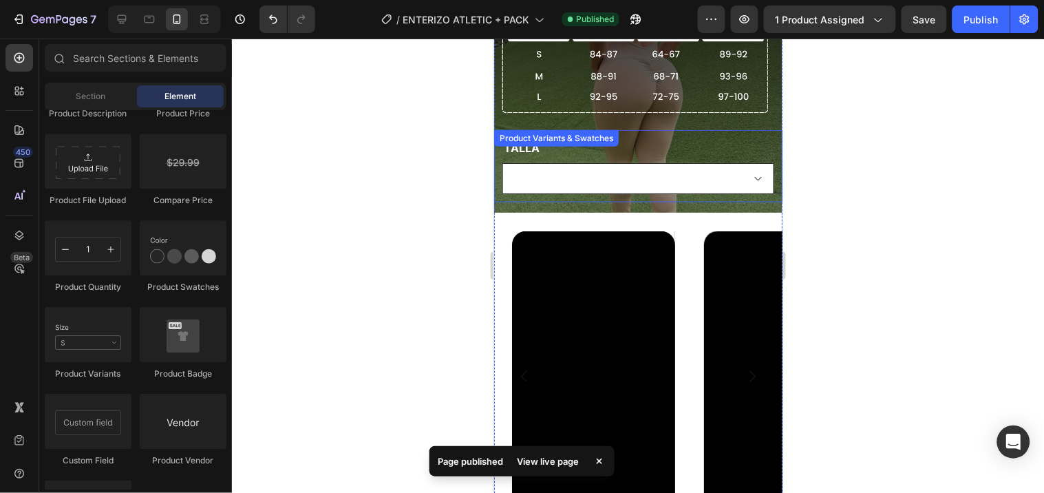
click at [620, 162] on select "M L S" at bounding box center [638, 177] width 272 height 31
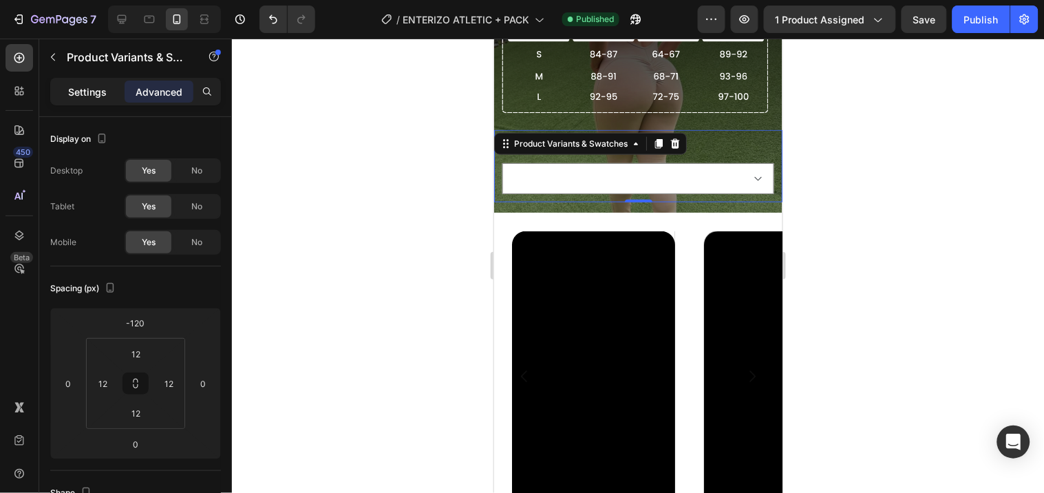
click at [87, 81] on div "Settings" at bounding box center [87, 92] width 69 height 22
click at [131, 81] on div "Advanced" at bounding box center [159, 92] width 69 height 22
click at [578, 162] on select "M L S" at bounding box center [638, 177] width 272 height 31
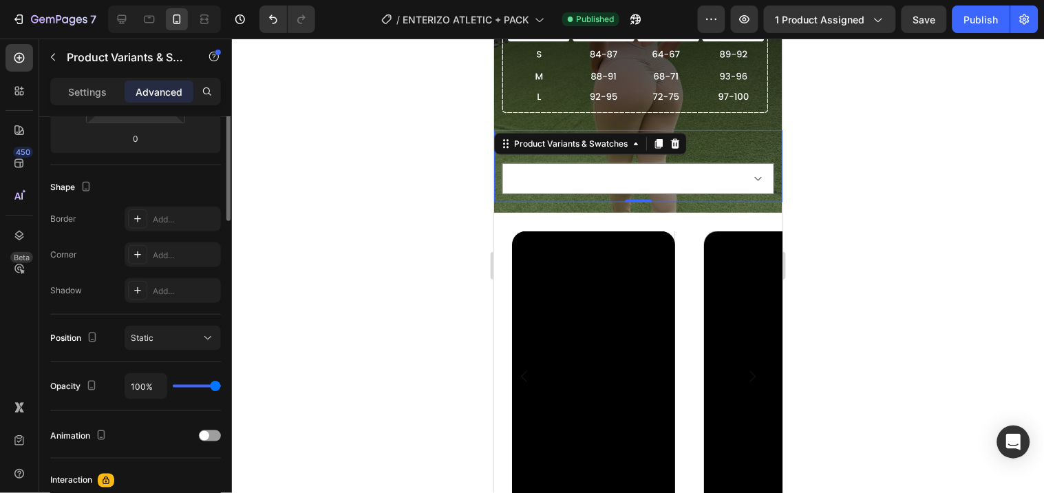
scroll to position [0, 0]
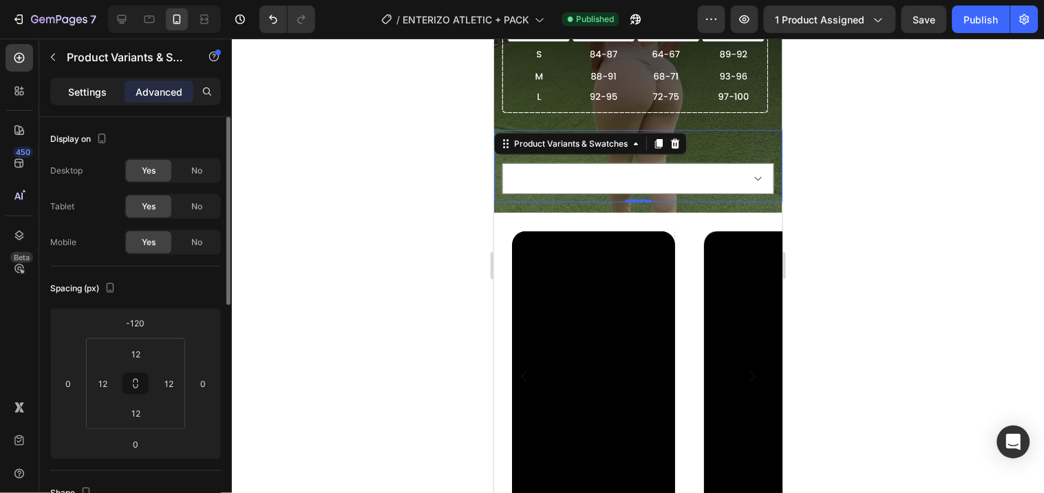
click at [93, 87] on p "Settings" at bounding box center [87, 92] width 39 height 14
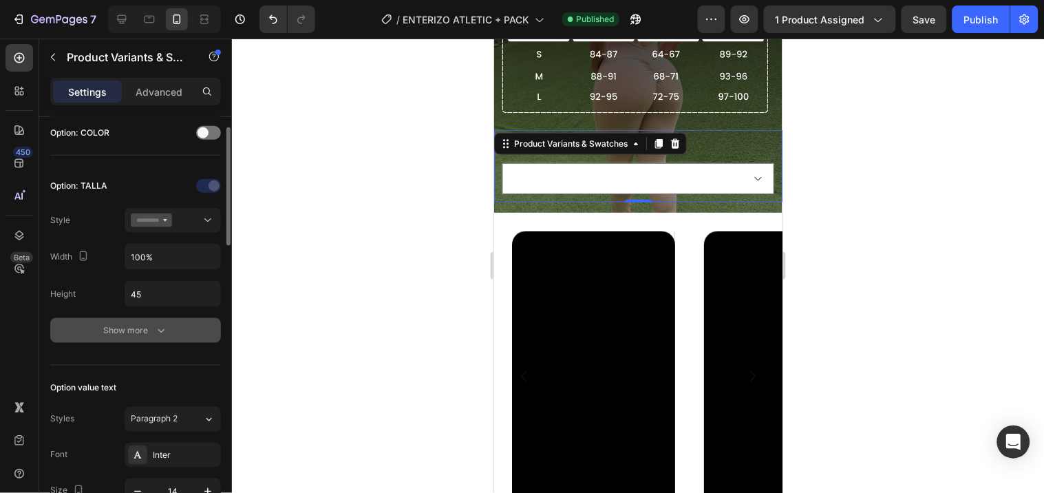
scroll to position [306, 0]
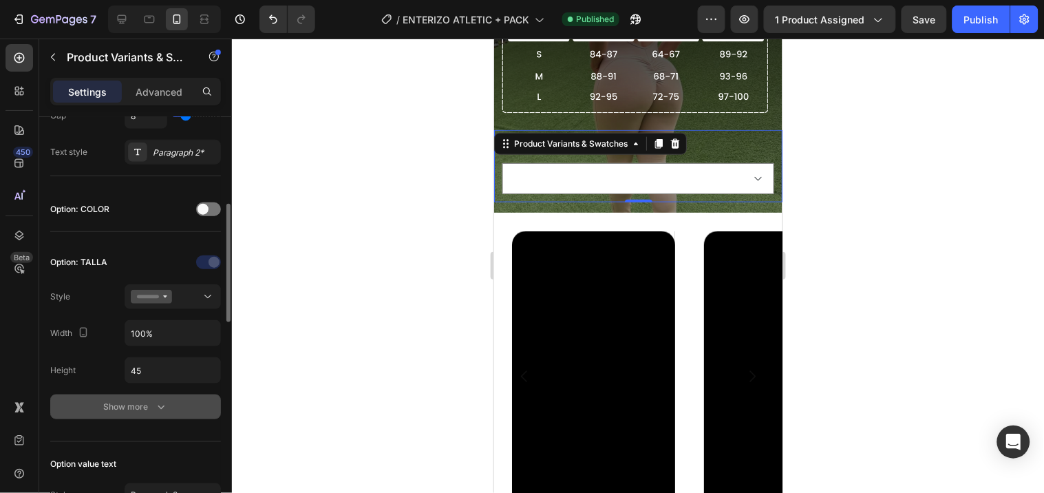
click at [133, 400] on div "Show more" at bounding box center [136, 407] width 64 height 14
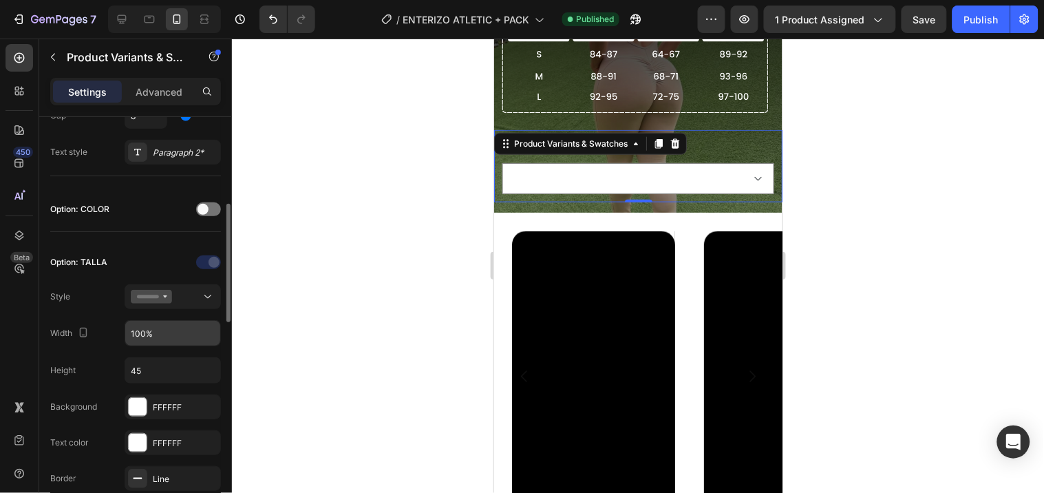
scroll to position [382, 0]
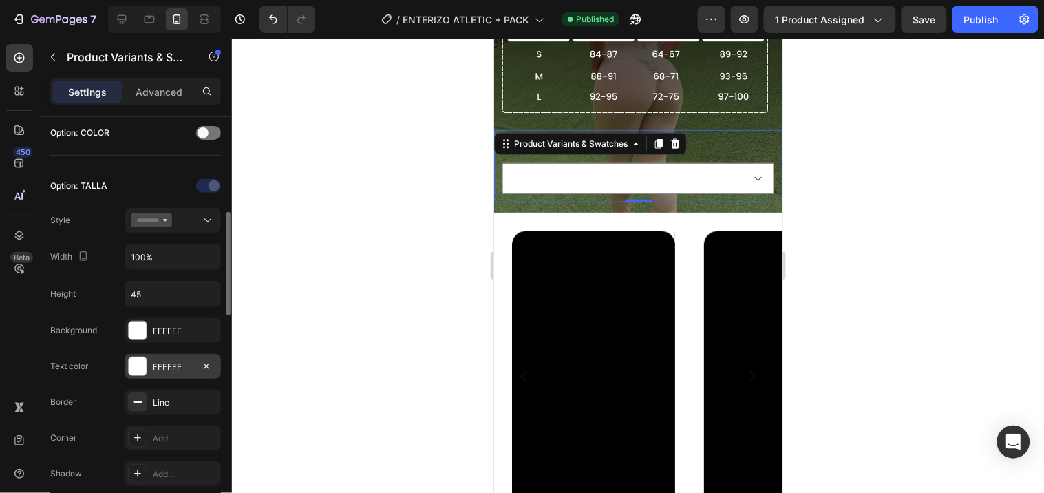
click at [156, 363] on div "FFFFFF" at bounding box center [173, 367] width 40 height 12
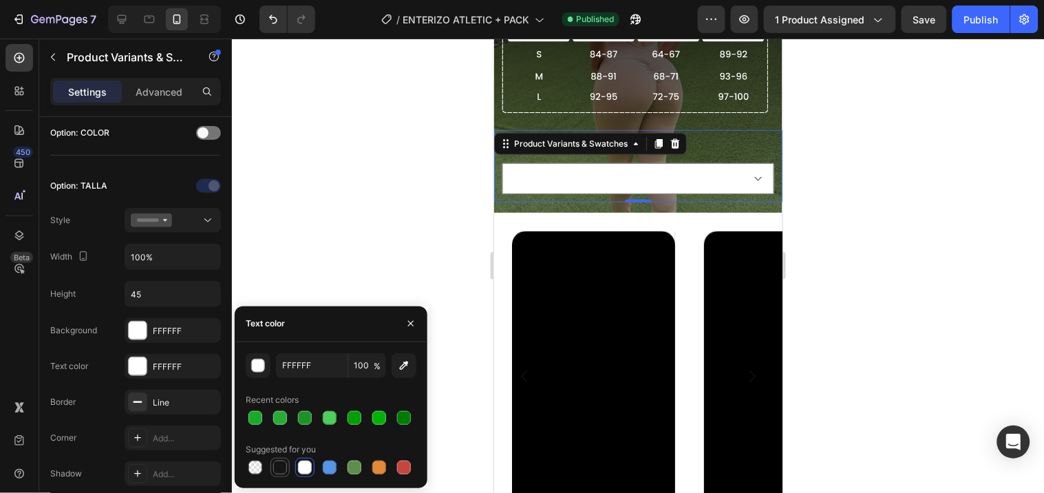
click at [278, 463] on div at bounding box center [280, 468] width 14 height 14
type input "151515"
click at [885, 112] on div at bounding box center [638, 266] width 812 height 454
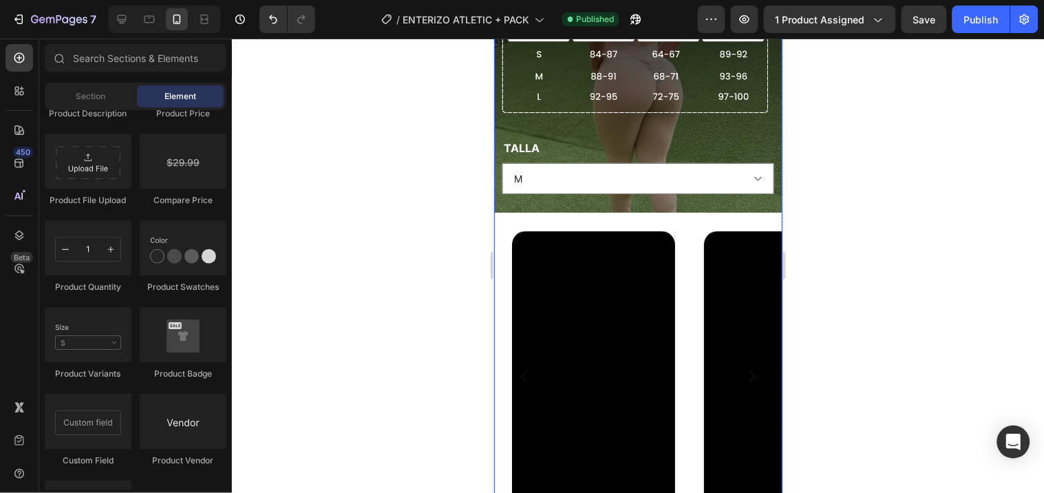
scroll to position [1530, 0]
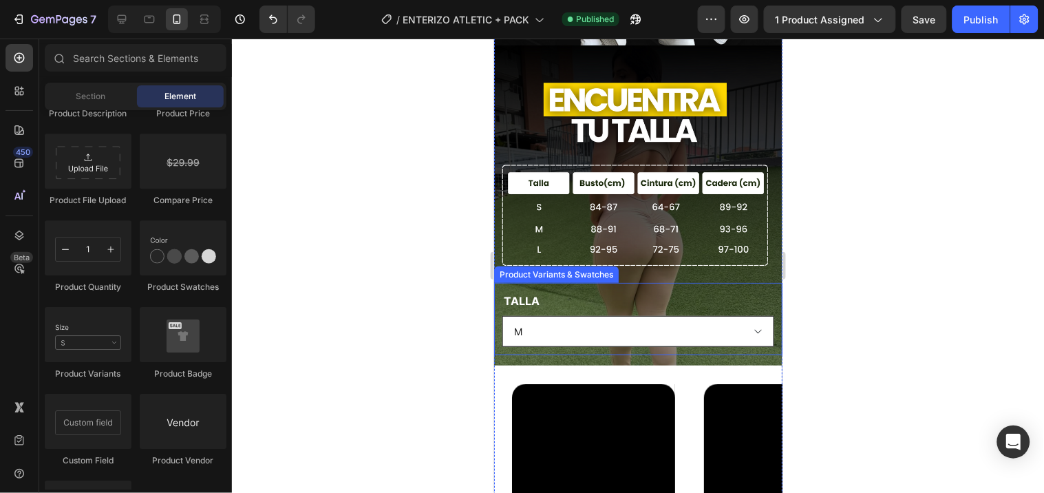
click at [704, 315] on select "M L S" at bounding box center [638, 330] width 272 height 31
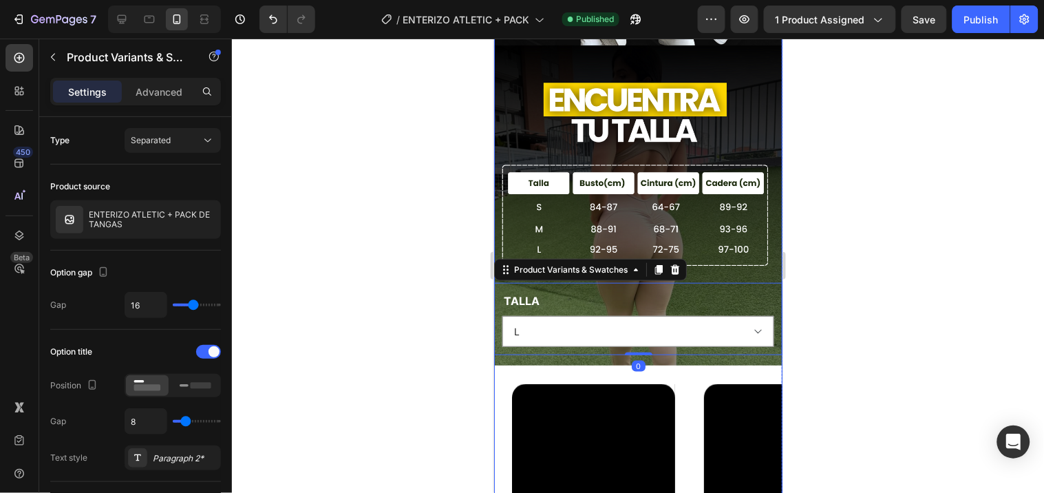
click at [502, 315] on select "M L S" at bounding box center [638, 330] width 272 height 31
click at [561, 315] on select "M L S" at bounding box center [638, 330] width 272 height 31
click at [502, 315] on select "M L S" at bounding box center [638, 330] width 272 height 31
drag, startPoint x: 575, startPoint y: 271, endPoint x: 573, endPoint y: 282, distance: 11.8
click at [575, 315] on select "M L S" at bounding box center [638, 330] width 272 height 31
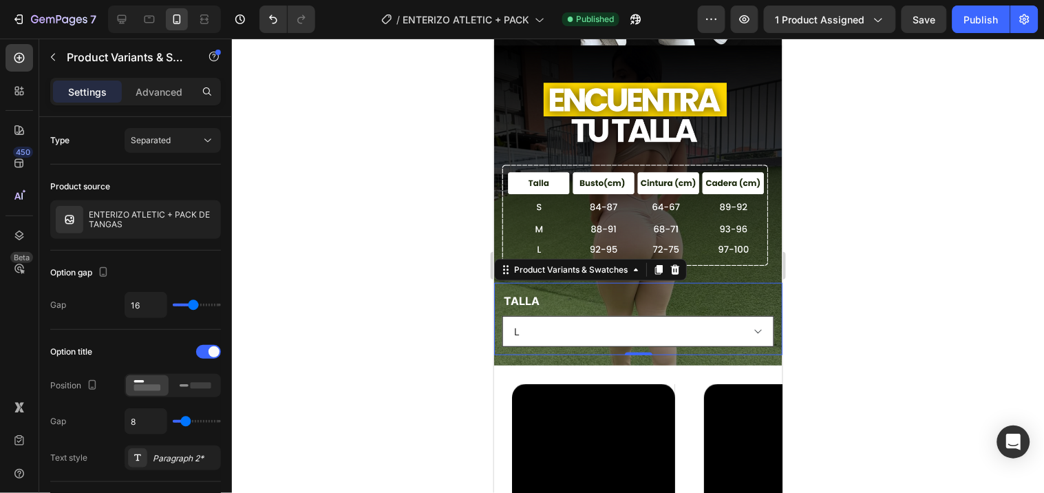
click at [502, 315] on select "M L S" at bounding box center [638, 330] width 272 height 31
select select "L"
click at [852, 184] on div at bounding box center [638, 266] width 812 height 454
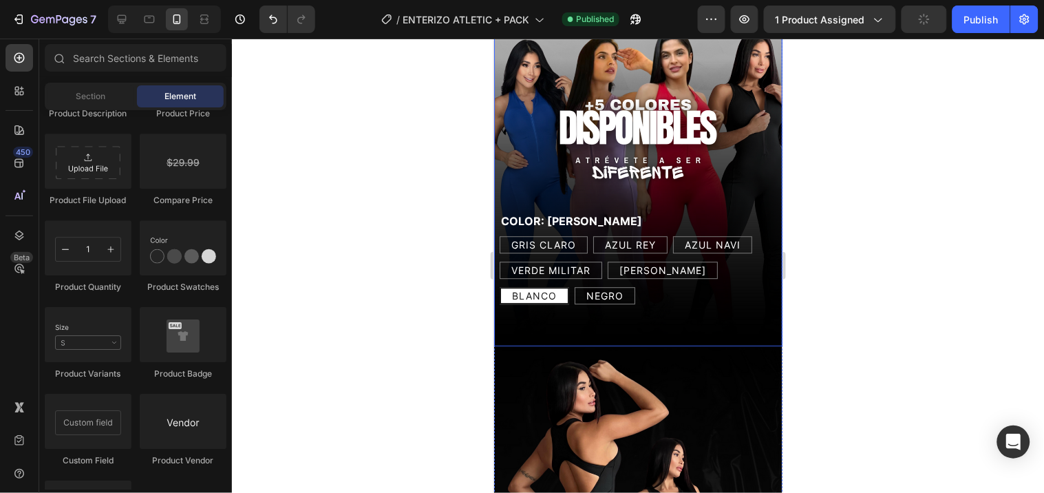
scroll to position [1070, 0]
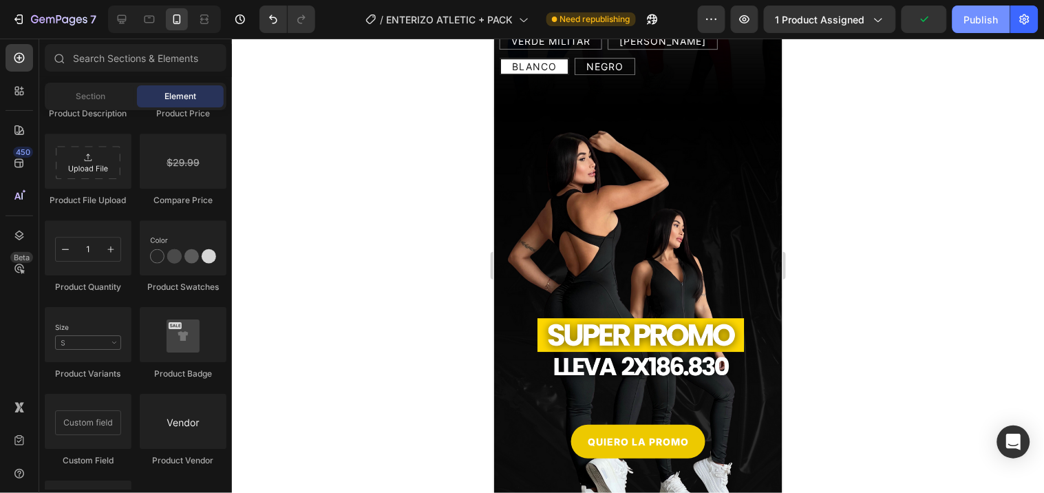
click at [975, 16] on div "Publish" at bounding box center [981, 19] width 34 height 14
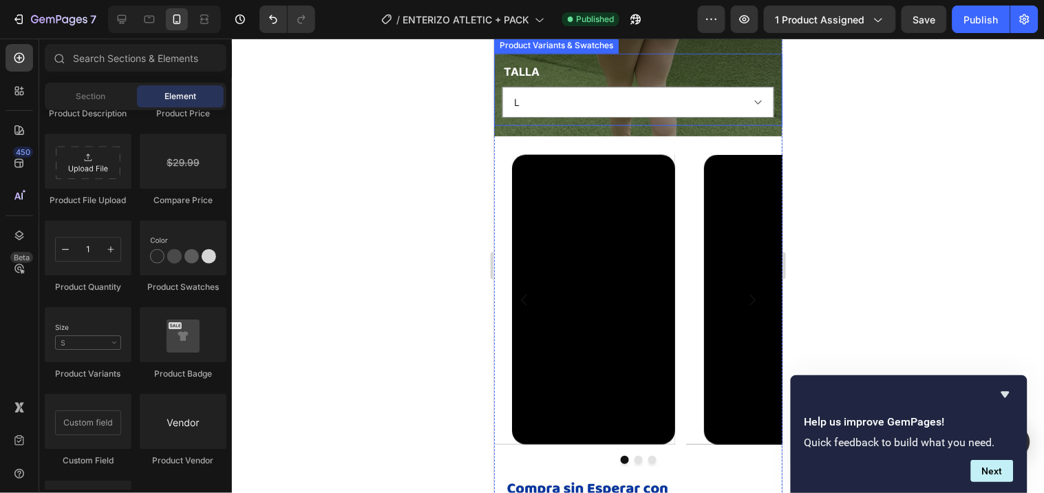
scroll to position [1453, 0]
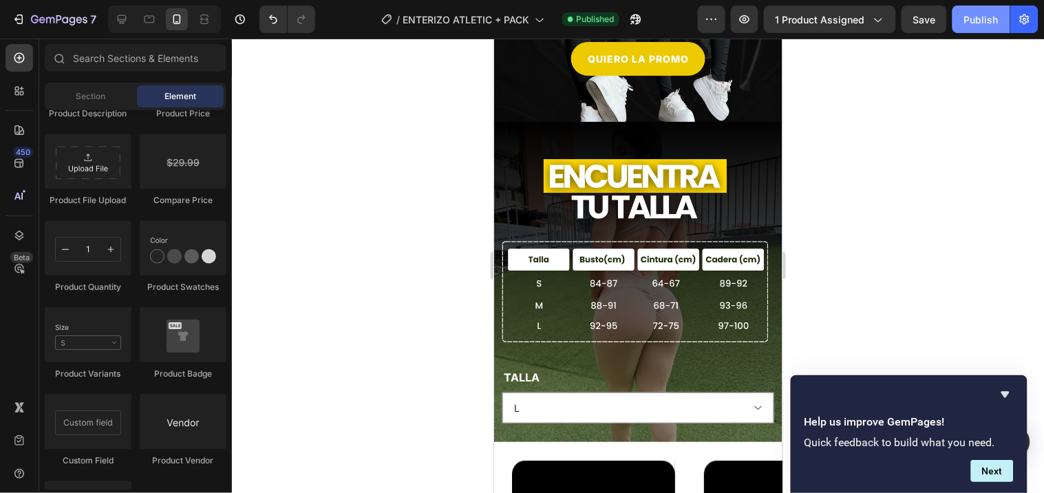
click at [982, 19] on div "Publish" at bounding box center [981, 19] width 34 height 14
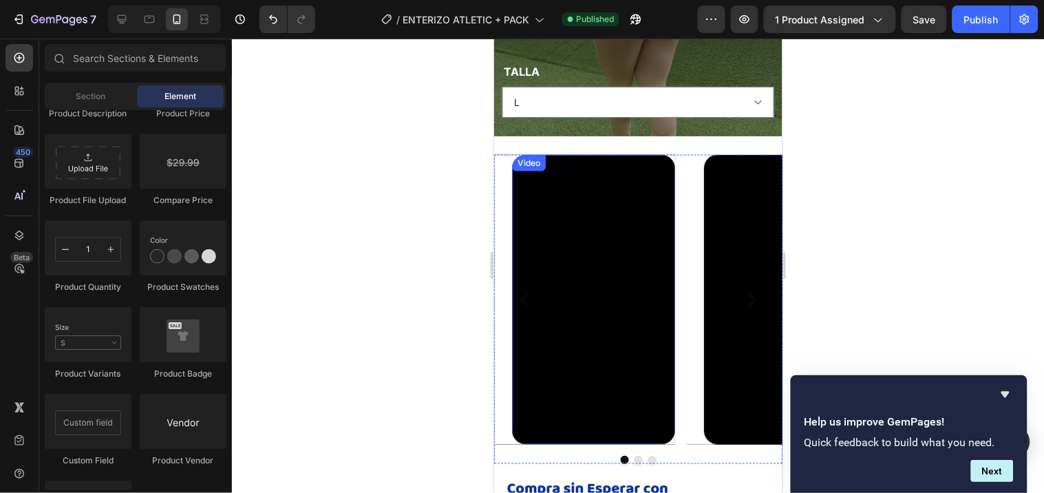
scroll to position [1912, 0]
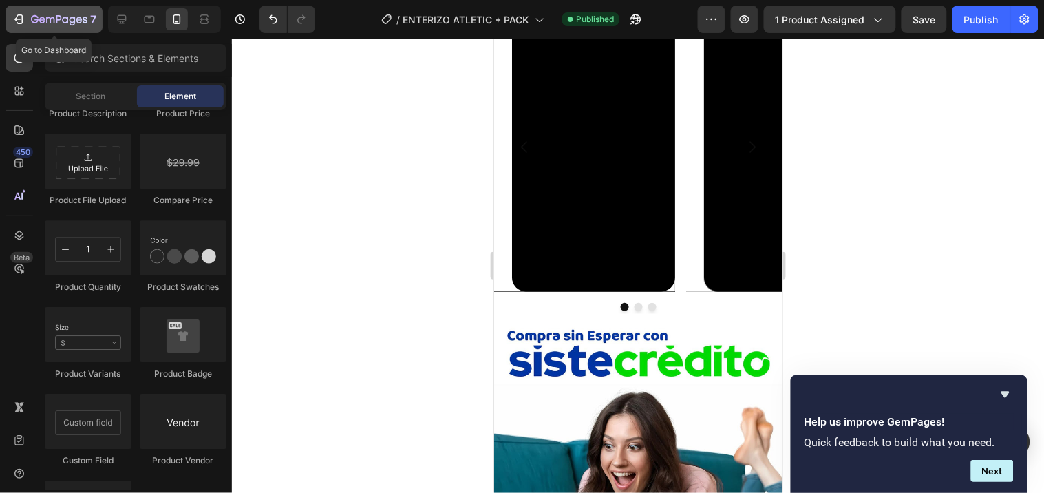
click at [14, 8] on button "7" at bounding box center [54, 20] width 97 height 28
